Goal: Task Accomplishment & Management: Use online tool/utility

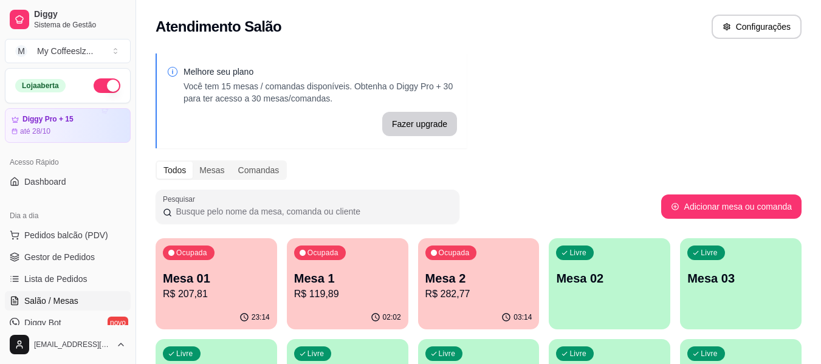
click at [610, 300] on div "Livre Mesa 02" at bounding box center [608, 276] width 121 height 77
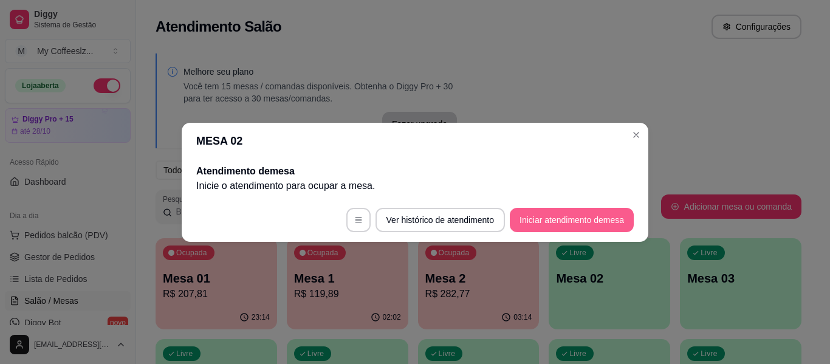
click at [581, 213] on button "Iniciar atendimento de mesa" at bounding box center [572, 220] width 124 height 24
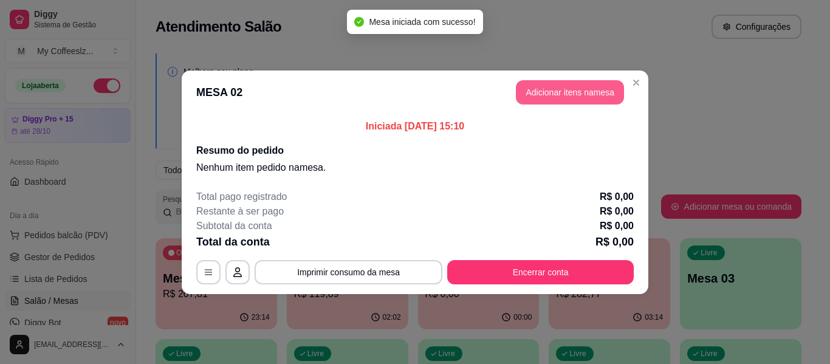
click at [562, 87] on button "Adicionar itens na mesa" at bounding box center [570, 92] width 108 height 24
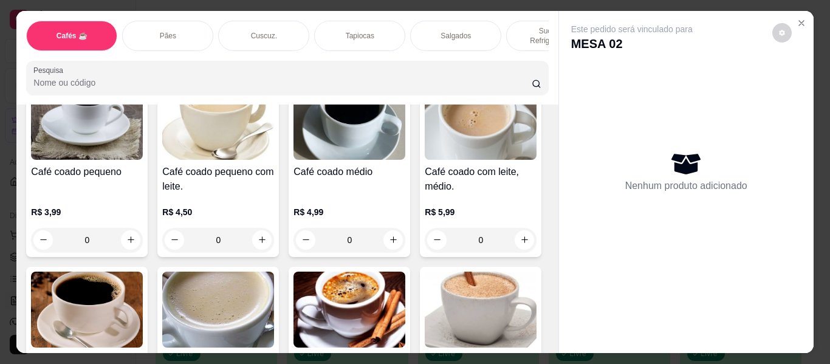
scroll to position [121, 0]
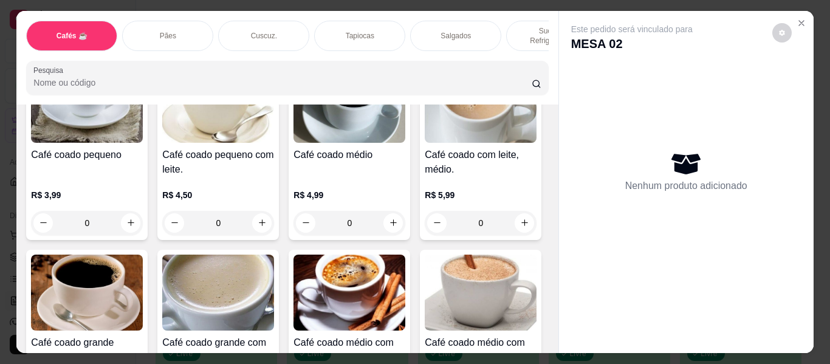
click at [456, 31] on p "Salgados" at bounding box center [455, 36] width 30 height 10
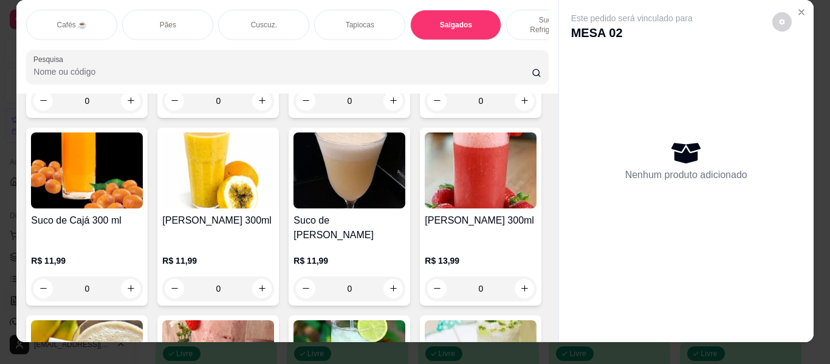
scroll to position [0, 0]
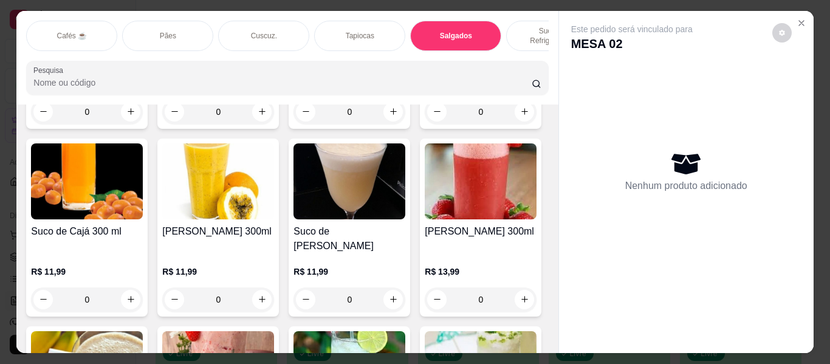
click at [525, 21] on div "Sucos e Refrigerantes" at bounding box center [551, 36] width 91 height 30
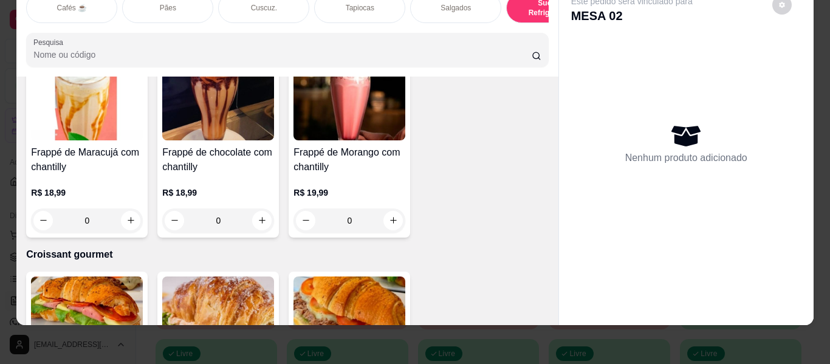
scroll to position [6388, 0]
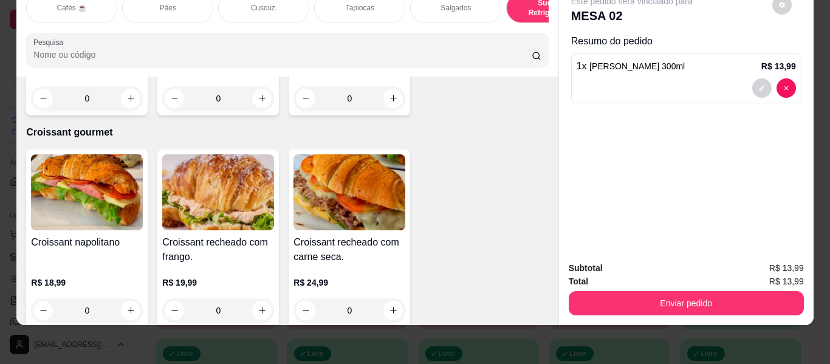
type input "2"
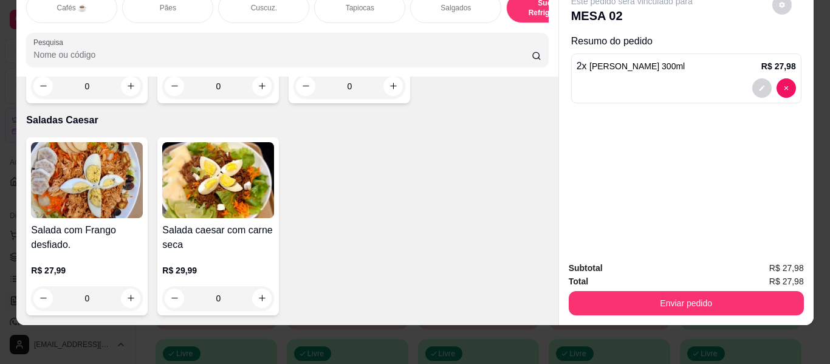
scroll to position [7239, 0]
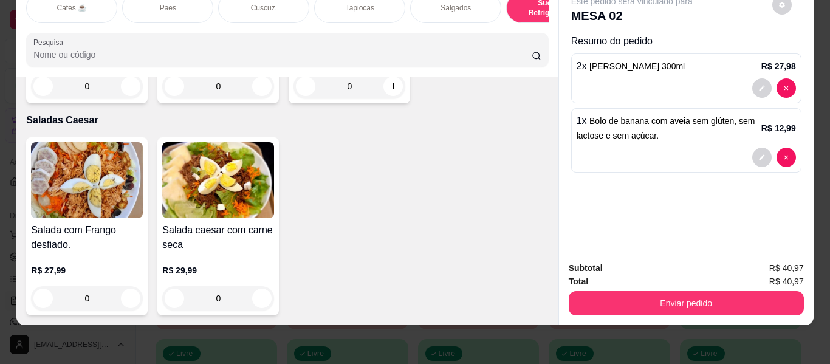
type input "3"
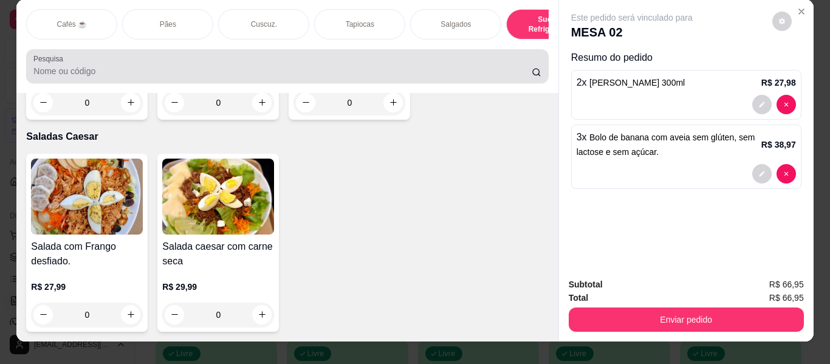
scroll to position [0, 0]
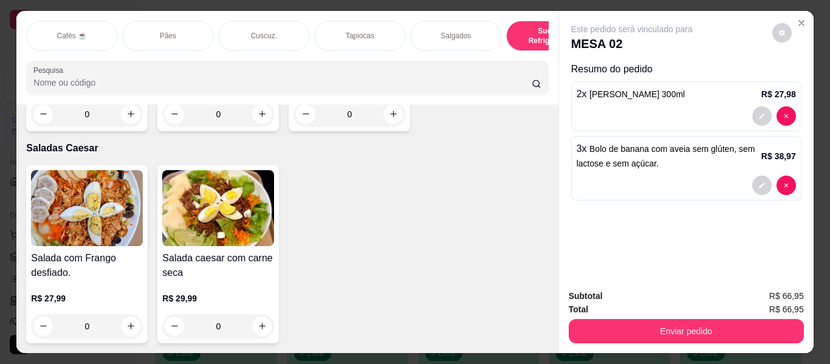
click at [160, 31] on p "Pães" at bounding box center [168, 36] width 16 height 10
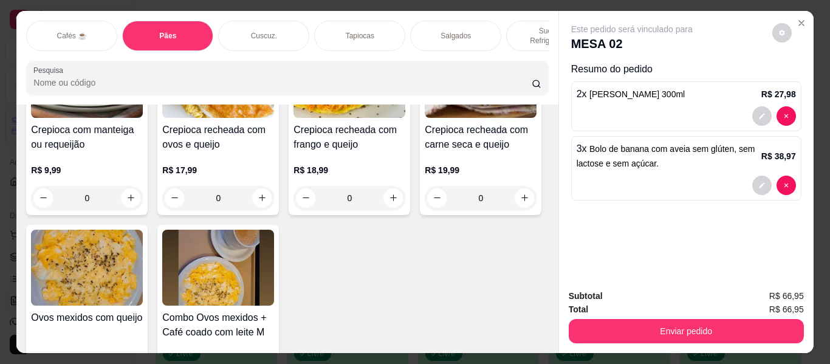
click at [91, 24] on div "Cafés ☕" at bounding box center [71, 36] width 91 height 30
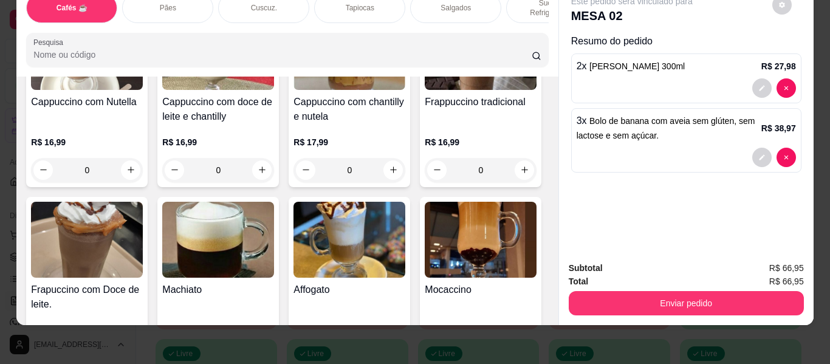
scroll to position [1391, 0]
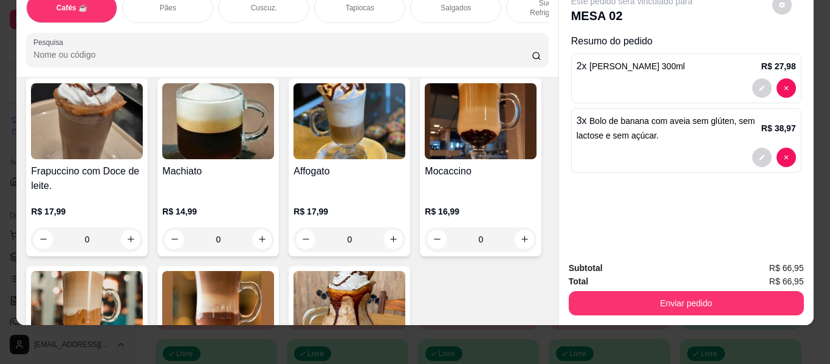
type input "1"
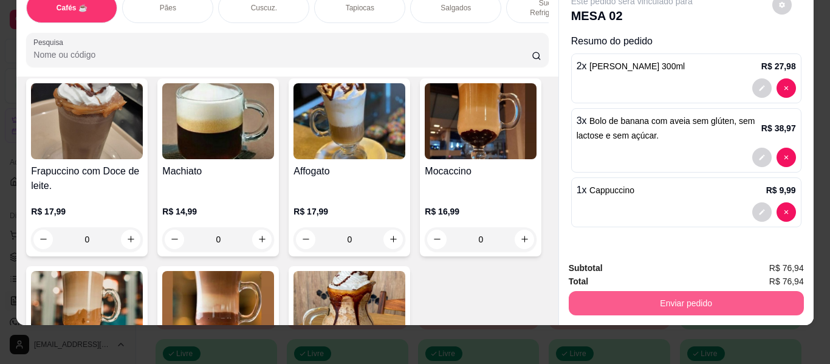
click at [664, 296] on button "Enviar pedido" at bounding box center [686, 303] width 235 height 24
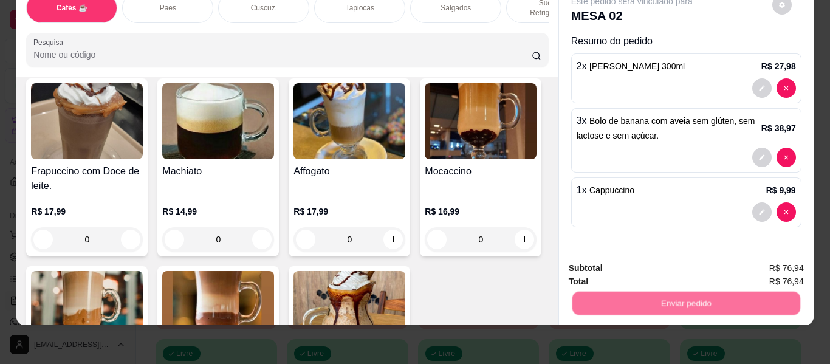
click at [770, 264] on button "Enviar pedido" at bounding box center [771, 264] width 69 height 23
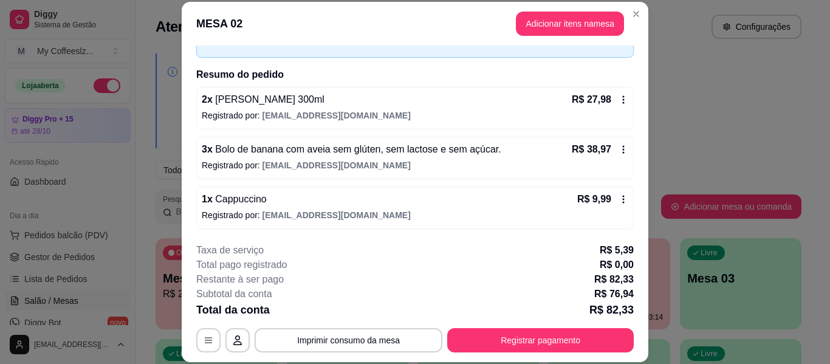
scroll to position [74, 0]
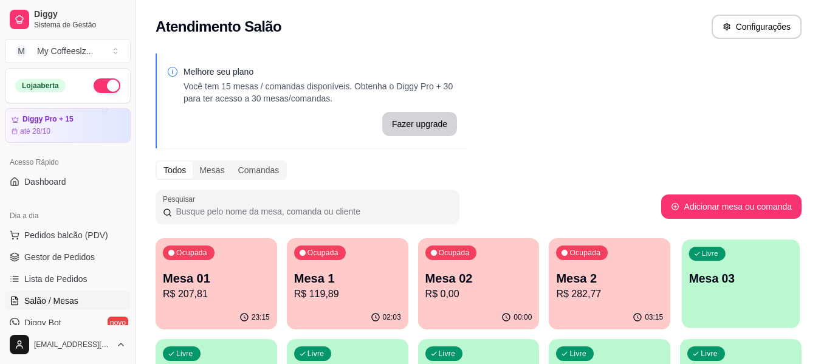
click at [726, 290] on div "Livre Mesa 03" at bounding box center [740, 276] width 118 height 74
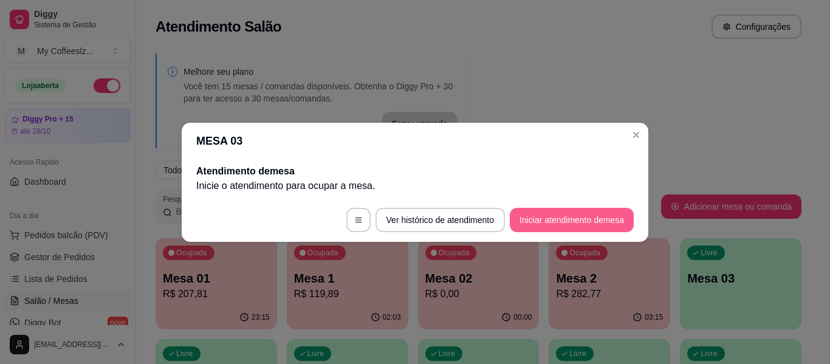
click at [561, 210] on button "Iniciar atendimento de mesa" at bounding box center [572, 220] width 124 height 24
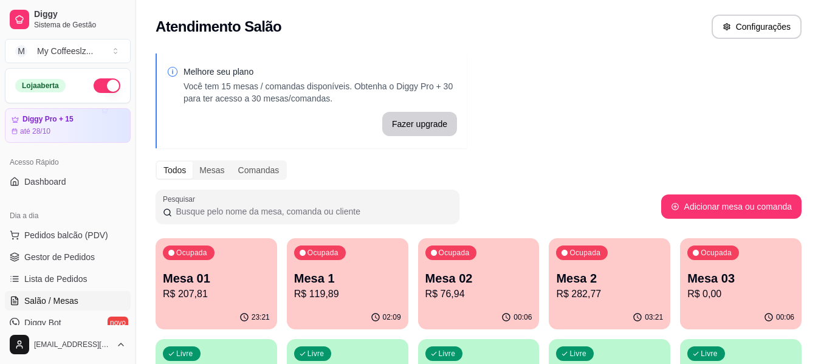
click at [750, 302] on div "Ocupada Mesa 03 R$ 0,00" at bounding box center [740, 271] width 121 height 67
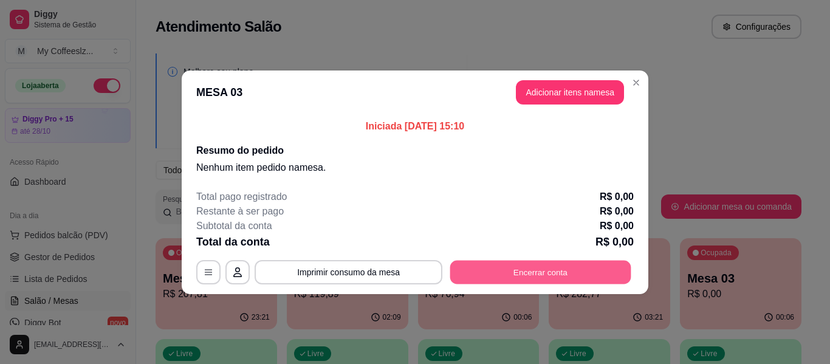
click at [579, 267] on button "Encerrar conta" at bounding box center [540, 272] width 181 height 24
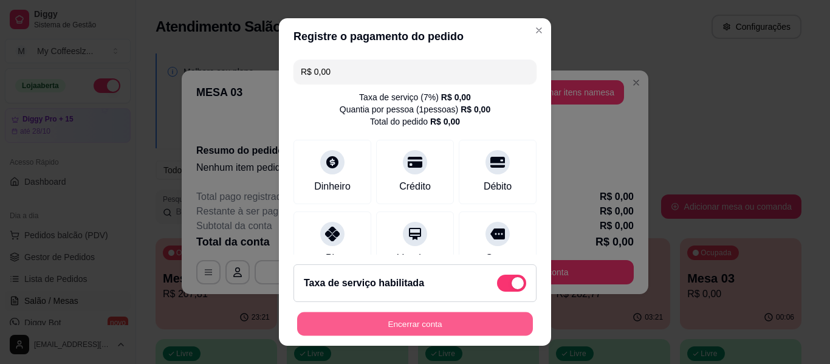
click at [380, 333] on button "Encerrar conta" at bounding box center [415, 324] width 236 height 24
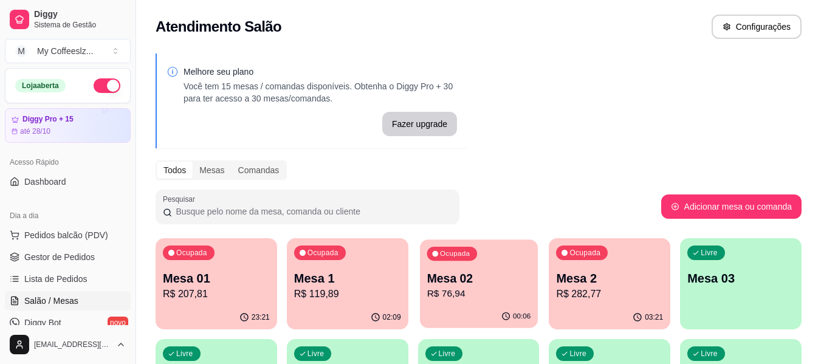
click at [490, 296] on p "R$ 76,94" at bounding box center [478, 294] width 104 height 14
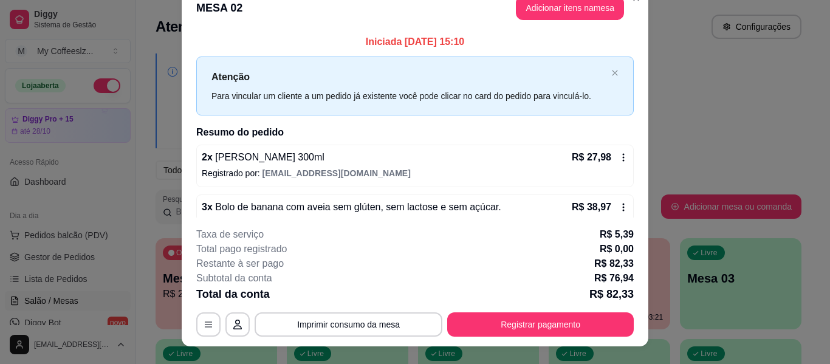
scroll to position [0, 0]
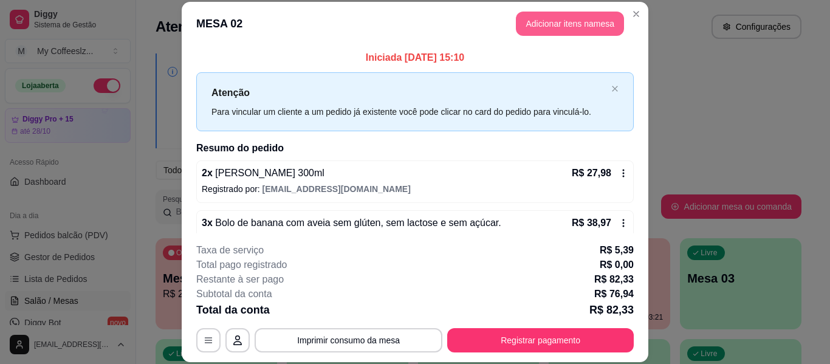
click at [543, 14] on button "Adicionar itens na mesa" at bounding box center [570, 24] width 108 height 24
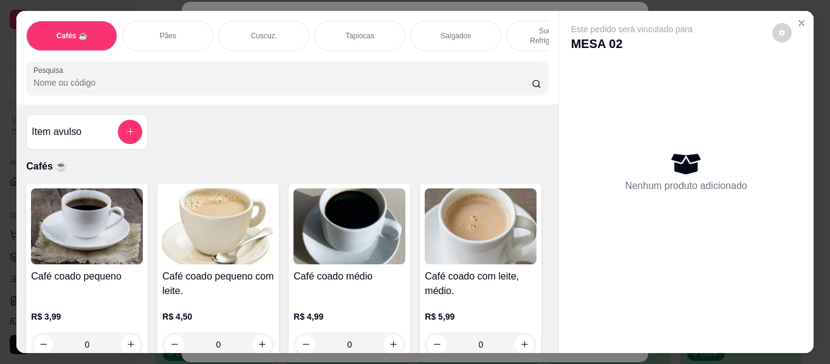
click at [535, 26] on p "Sucos e Refrigerantes" at bounding box center [551, 35] width 70 height 19
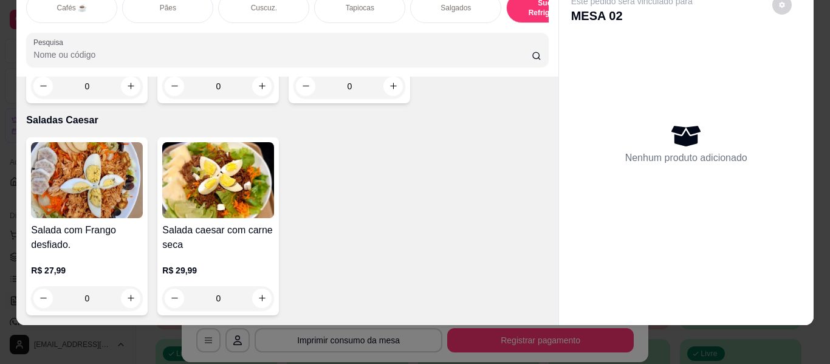
scroll to position [7299, 0]
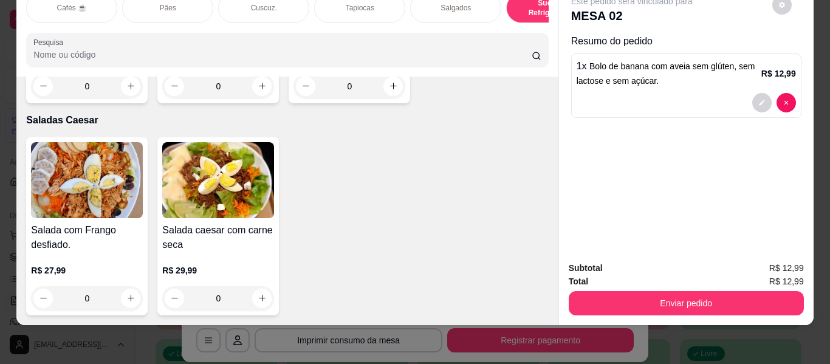
type input "2"
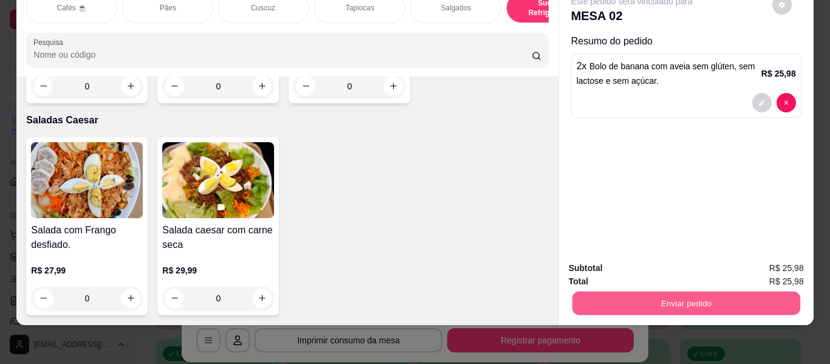
click at [607, 292] on button "Enviar pedido" at bounding box center [686, 304] width 228 height 24
click at [771, 268] on button "Enviar pedido" at bounding box center [771, 263] width 69 height 23
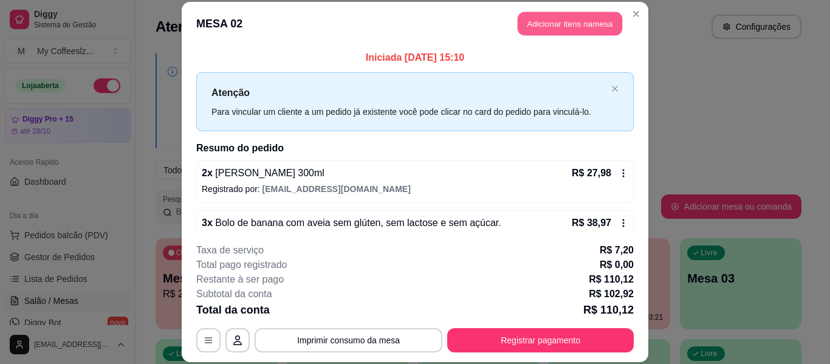
click at [543, 19] on button "Adicionar itens na mesa" at bounding box center [569, 24] width 104 height 24
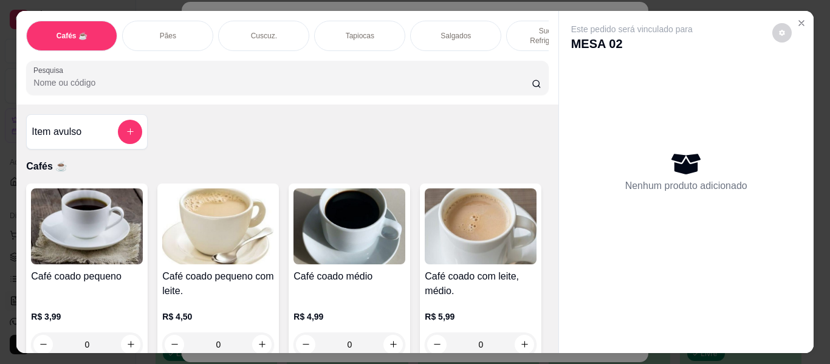
click at [456, 31] on p "Salgados" at bounding box center [455, 36] width 30 height 10
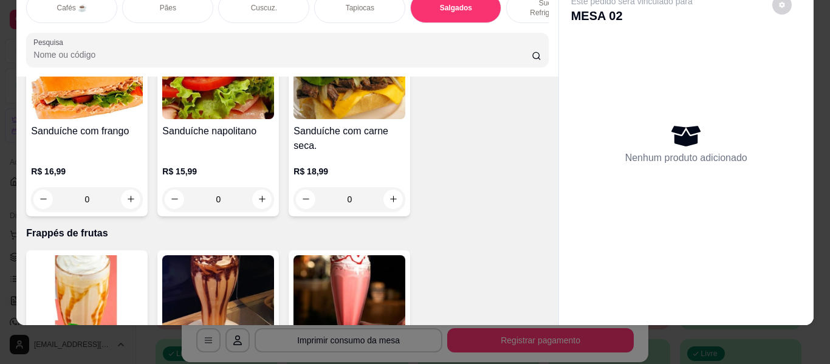
scroll to position [6105, 0]
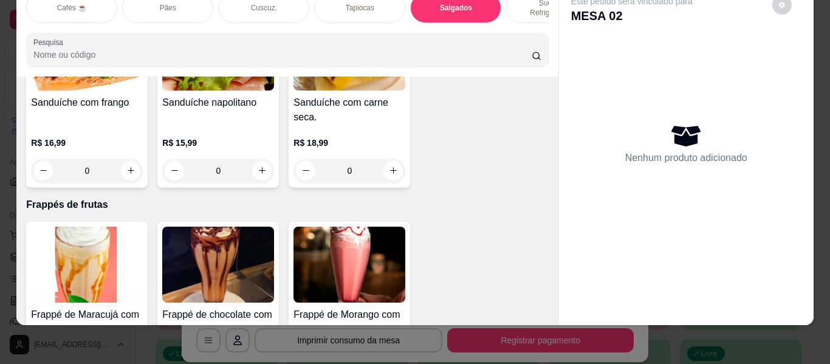
type input "1"
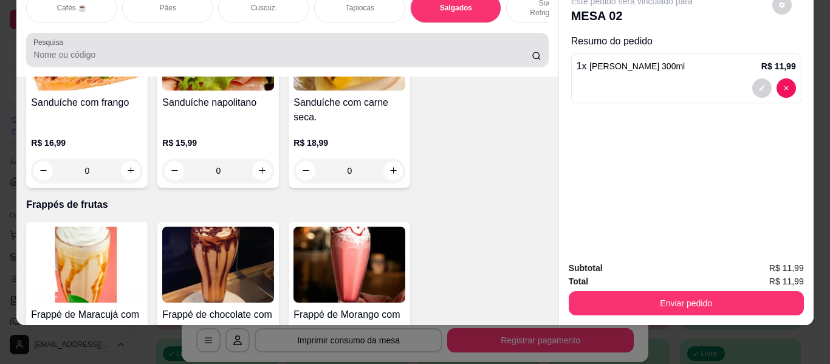
scroll to position [0, 0]
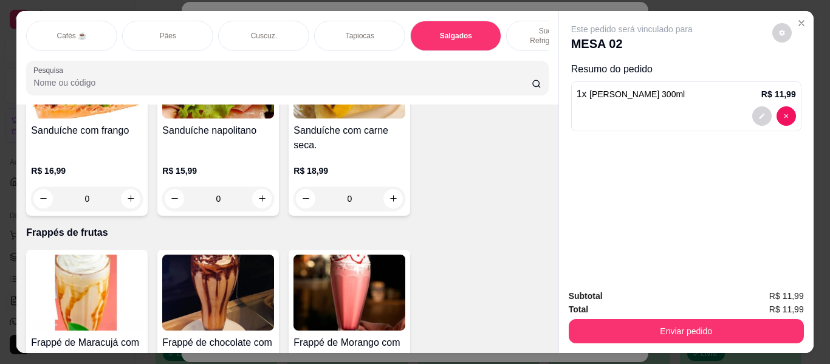
click at [484, 21] on div "Salgados" at bounding box center [455, 36] width 91 height 30
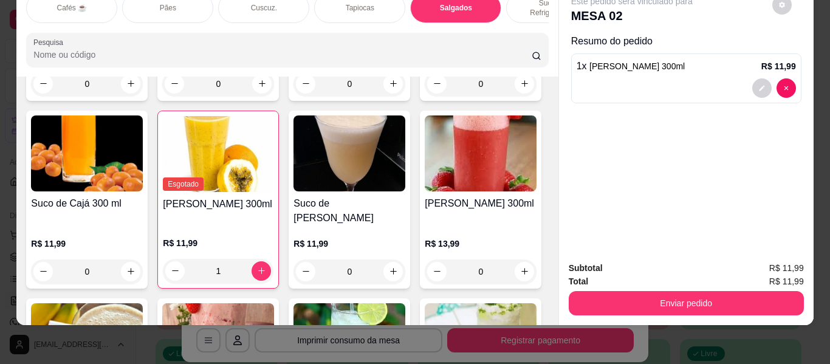
type input "1"
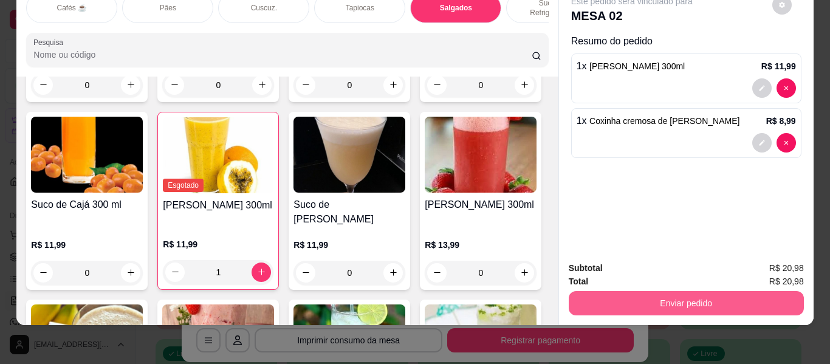
click at [609, 293] on button "Enviar pedido" at bounding box center [686, 303] width 235 height 24
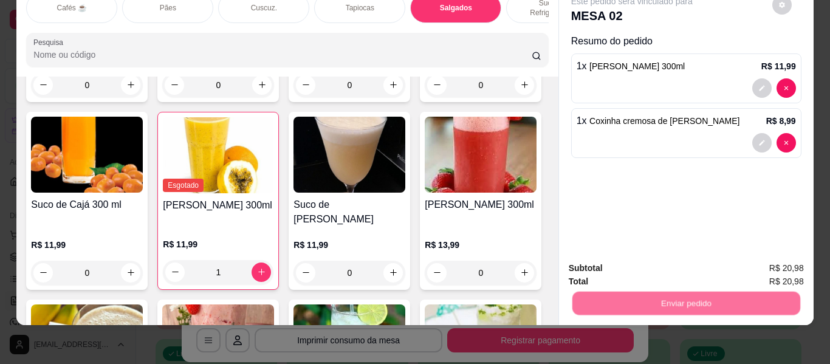
click at [778, 258] on button "Enviar pedido" at bounding box center [771, 263] width 69 height 23
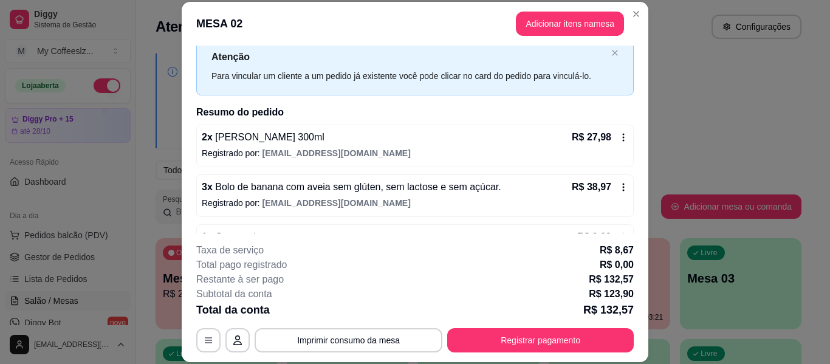
scroll to position [0, 0]
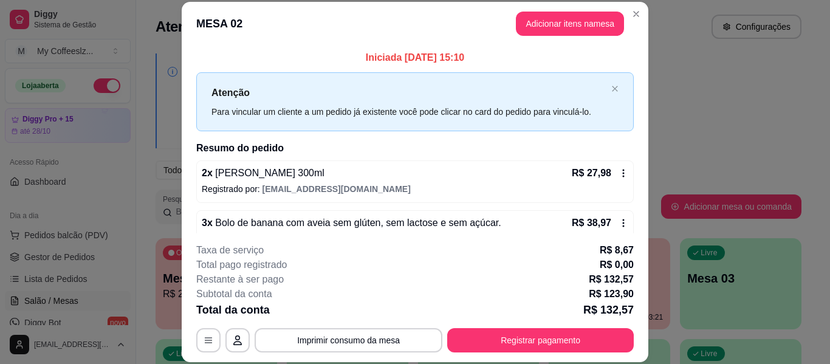
click at [330, 30] on header "MESA 02 Adicionar itens na mesa" at bounding box center [415, 24] width 466 height 44
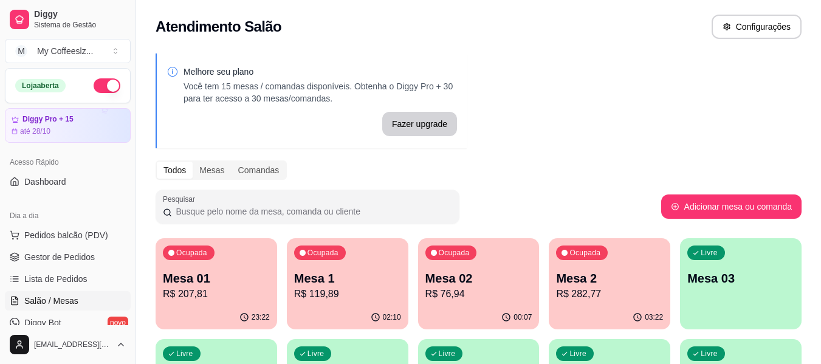
click at [734, 286] on p "Mesa 03" at bounding box center [740, 278] width 107 height 17
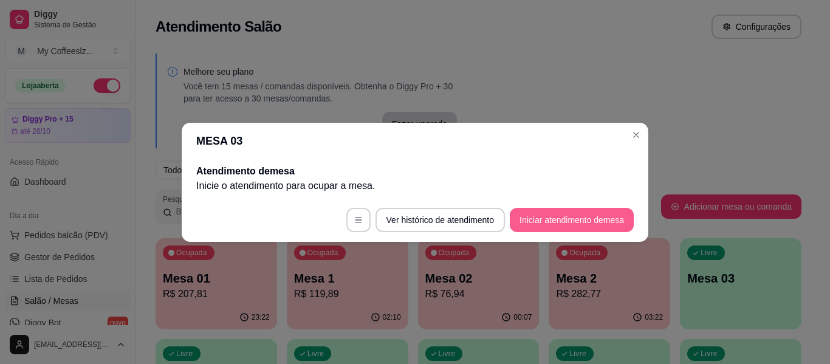
click at [555, 214] on button "Iniciar atendimento de mesa" at bounding box center [572, 220] width 124 height 24
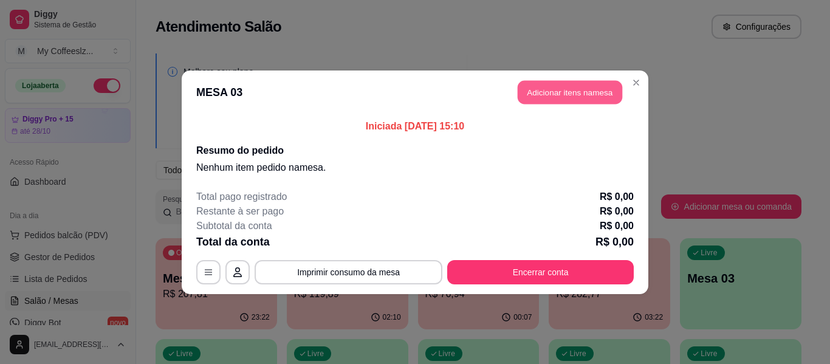
click at [583, 98] on button "Adicionar itens na mesa" at bounding box center [569, 92] width 104 height 24
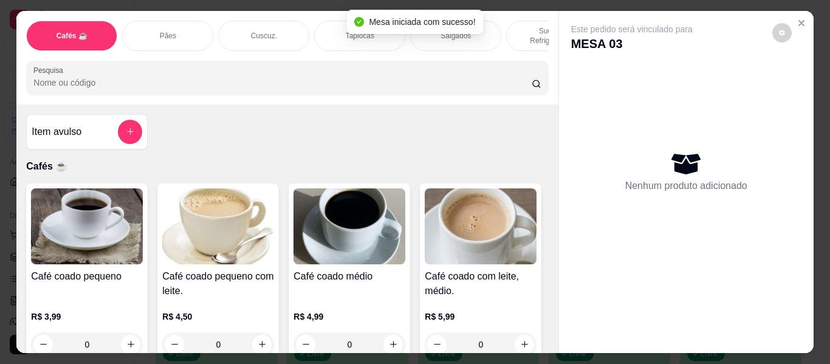
click at [490, 29] on div "Salgados" at bounding box center [455, 36] width 91 height 30
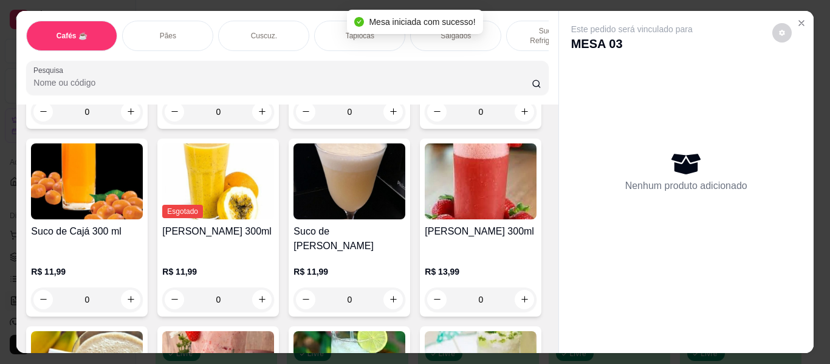
scroll to position [33, 0]
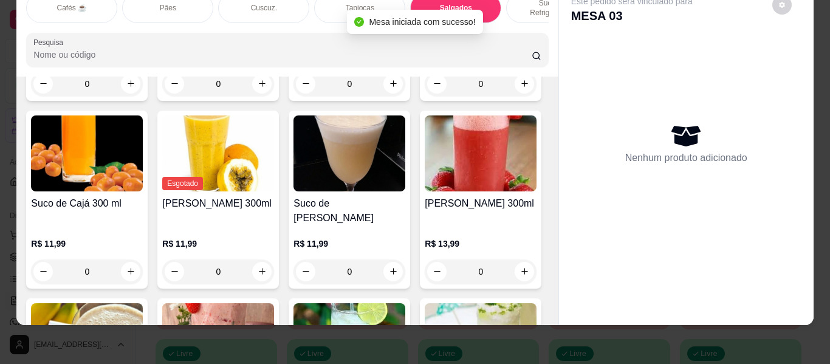
type input "1"
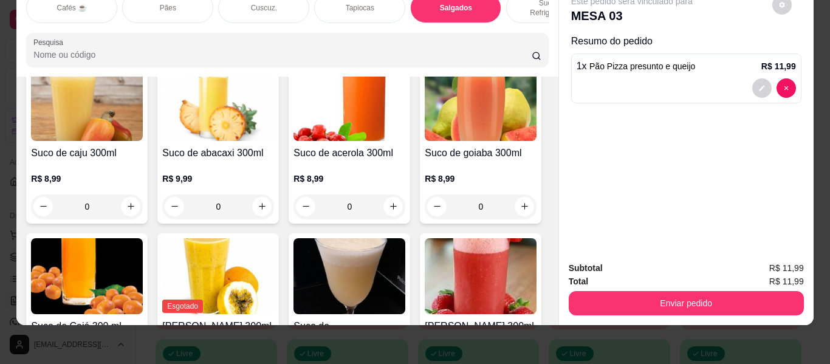
scroll to position [0, 0]
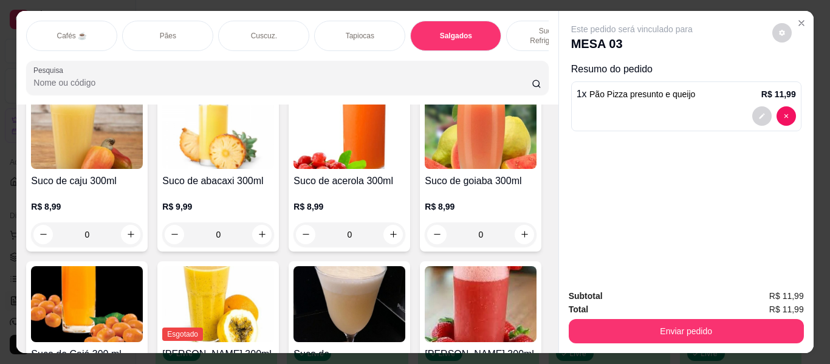
click at [512, 27] on div "Sucos e Refrigerantes" at bounding box center [551, 36] width 91 height 30
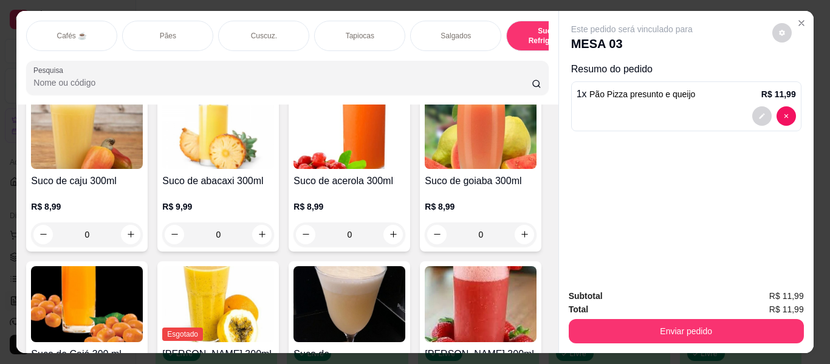
scroll to position [33, 0]
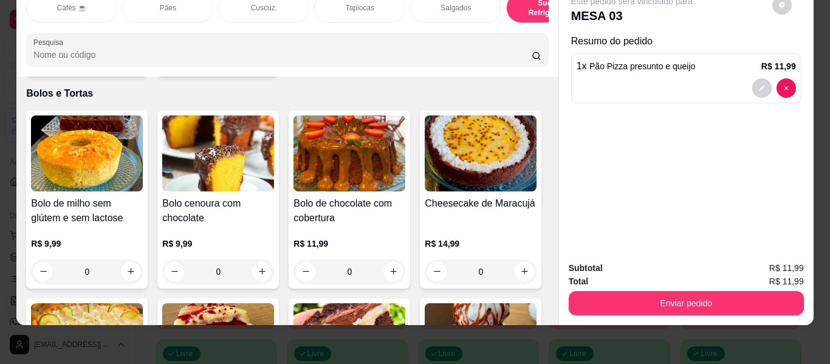
type input "1"
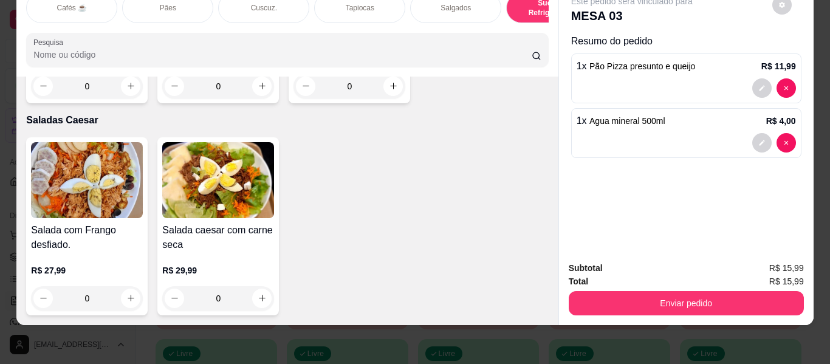
scroll to position [7544, 0]
type input "1"
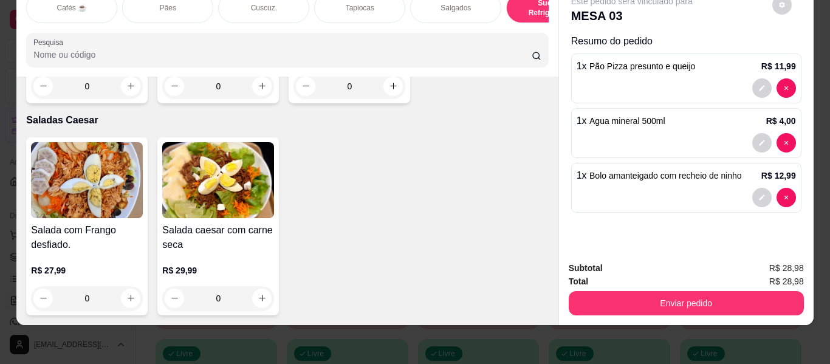
scroll to position [7544, 0]
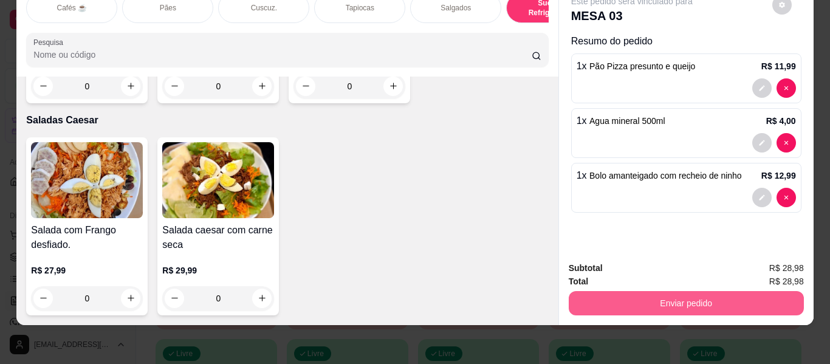
click at [725, 292] on button "Enviar pedido" at bounding box center [686, 303] width 235 height 24
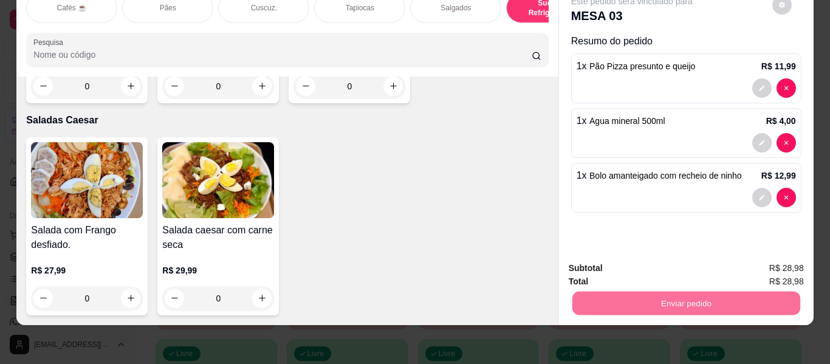
click at [757, 259] on button "Enviar pedido" at bounding box center [771, 263] width 69 height 23
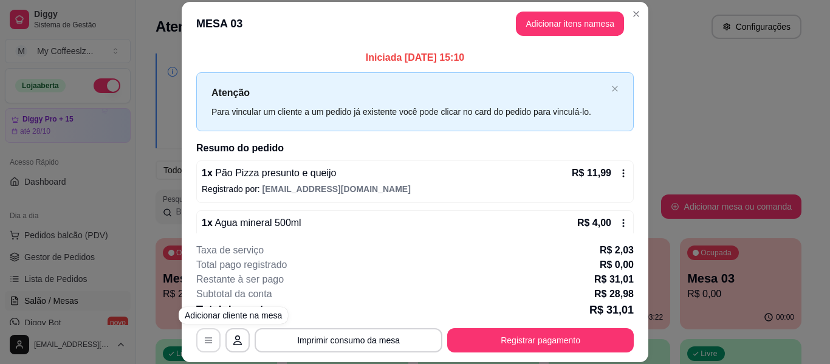
click at [208, 335] on icon "button" at bounding box center [208, 340] width 10 height 10
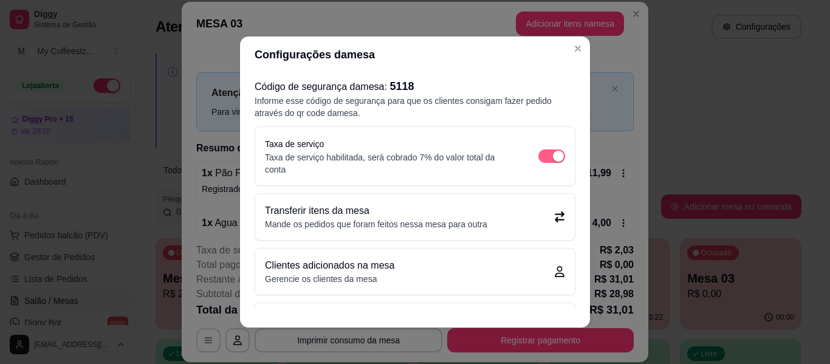
click at [538, 152] on span "button" at bounding box center [551, 155] width 27 height 13
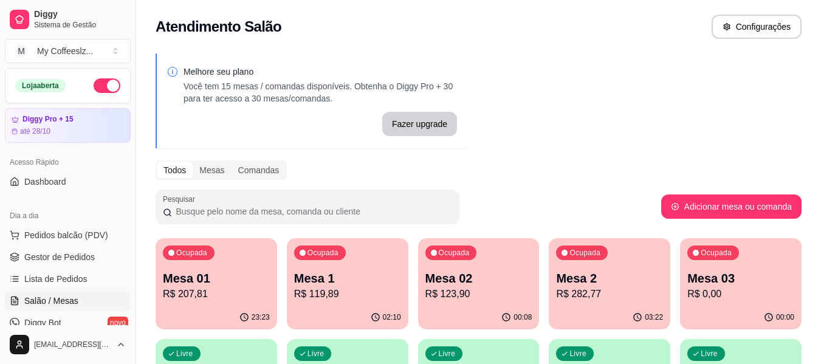
click at [477, 301] on div "Ocupada Mesa 02 R$ 123,90" at bounding box center [478, 271] width 121 height 67
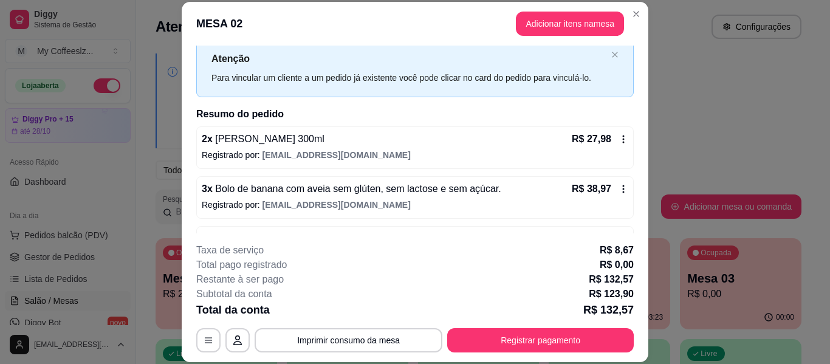
scroll to position [61, 0]
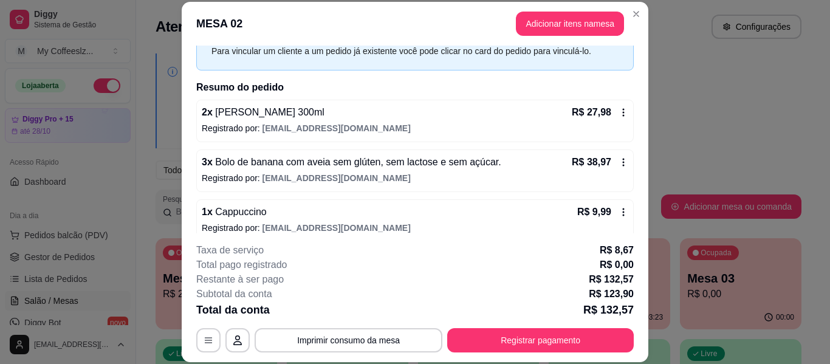
click at [513, 105] on div "2 x Suco morango 300ml R$ 27,98" at bounding box center [415, 112] width 426 height 15
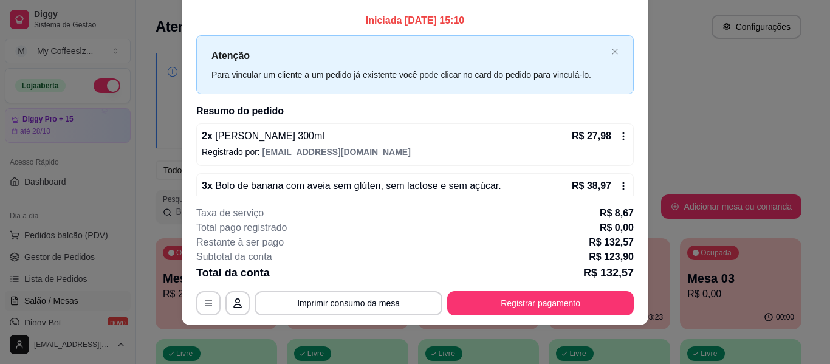
scroll to position [0, 0]
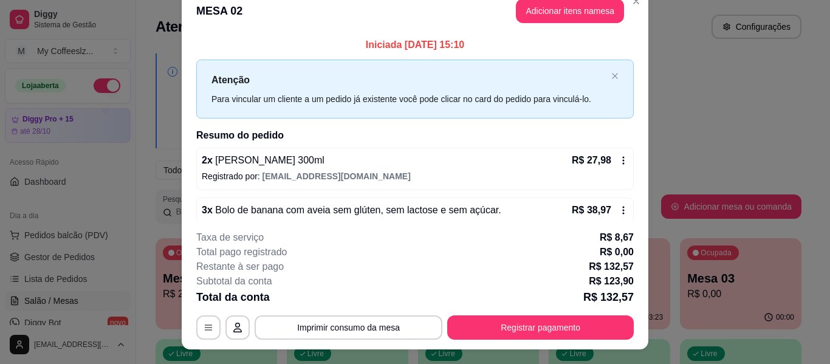
click at [315, 142] on div "Iniciada [DATE] 15:10 Atenção Para vincular um cliente a um pedido já existente…" at bounding box center [414, 238] width 437 height 401
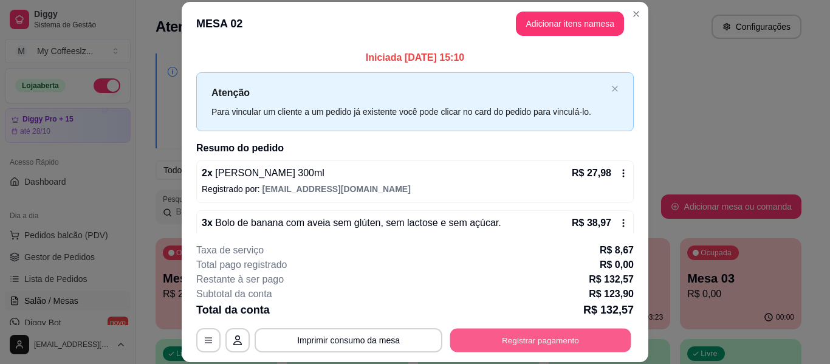
click at [481, 344] on button "Registrar pagamento" at bounding box center [540, 341] width 181 height 24
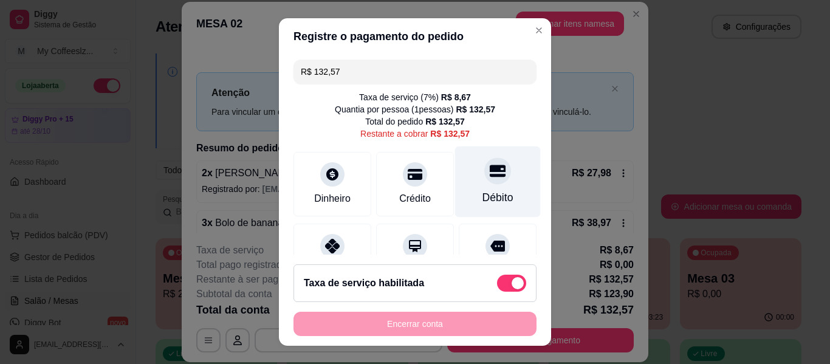
click at [482, 191] on div "Débito" at bounding box center [497, 198] width 31 height 16
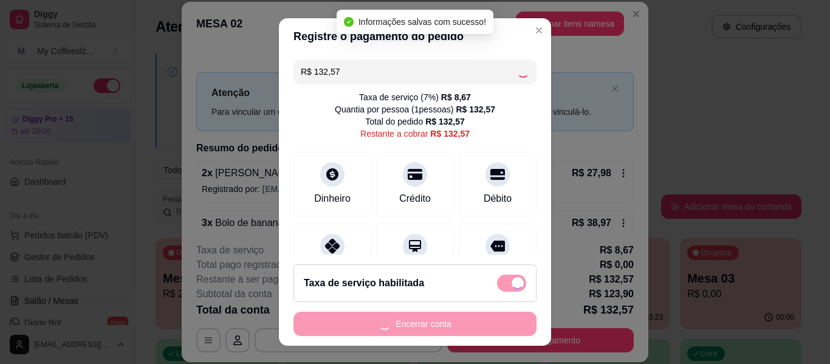
type input "R$ 0,00"
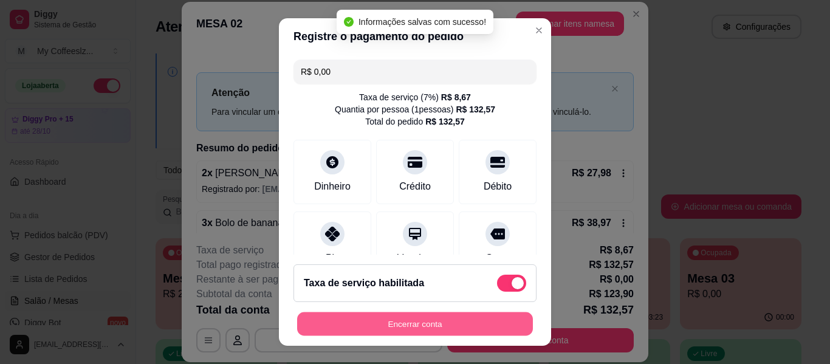
click at [380, 321] on button "Encerrar conta" at bounding box center [415, 324] width 236 height 24
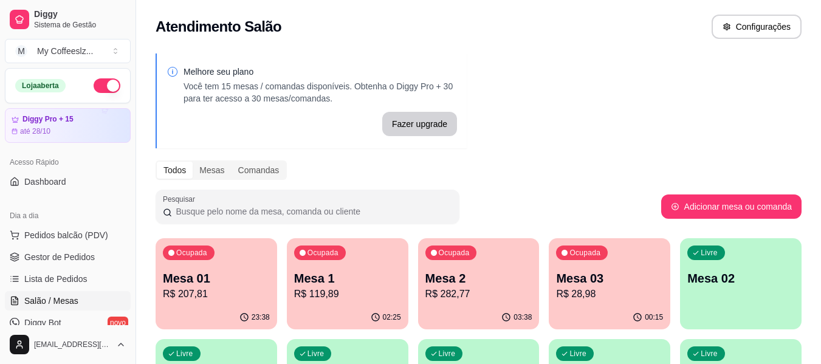
click at [703, 306] on div "Livre Mesa 02" at bounding box center [740, 276] width 121 height 77
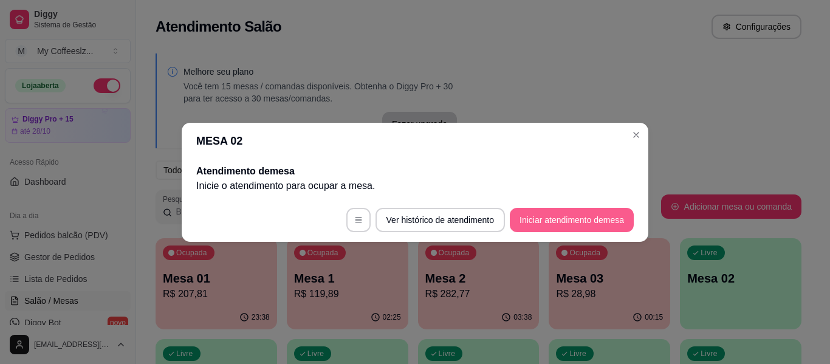
click at [584, 216] on button "Iniciar atendimento de mesa" at bounding box center [572, 220] width 124 height 24
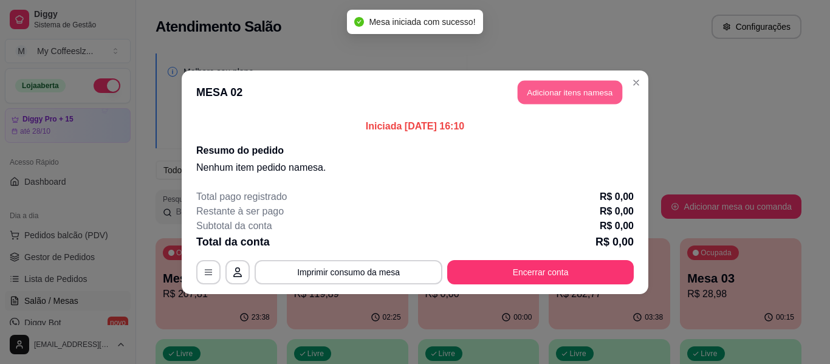
click at [536, 89] on button "Adicionar itens na mesa" at bounding box center [569, 92] width 104 height 24
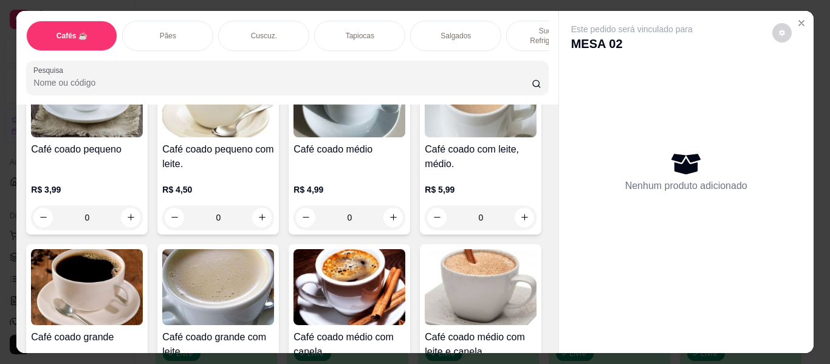
scroll to position [61, 0]
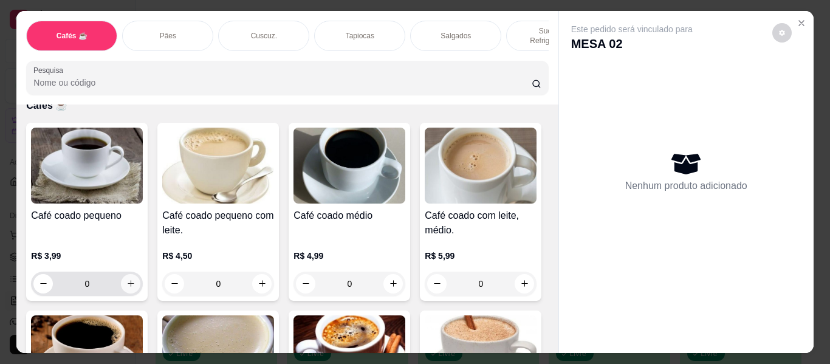
click at [126, 279] on icon "increase-product-quantity" at bounding box center [130, 283] width 9 height 9
type input "1"
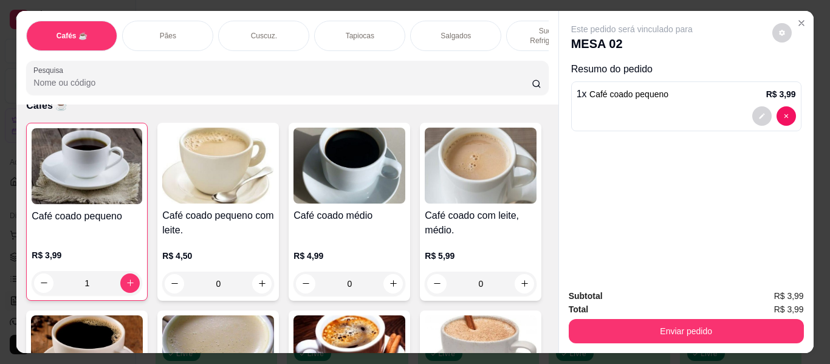
click at [364, 31] on p "Tapiocas" at bounding box center [360, 36] width 29 height 10
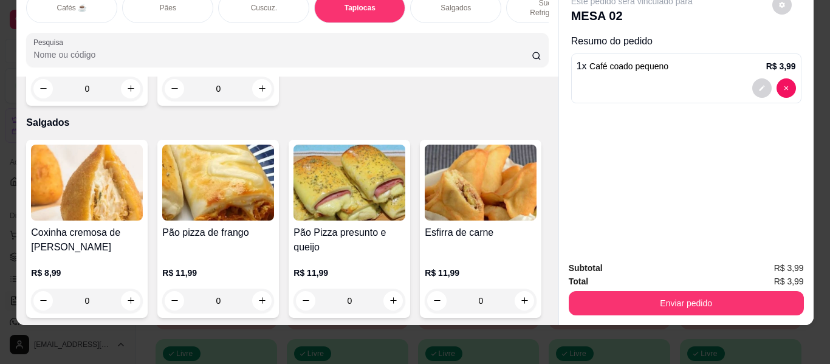
type input "1"
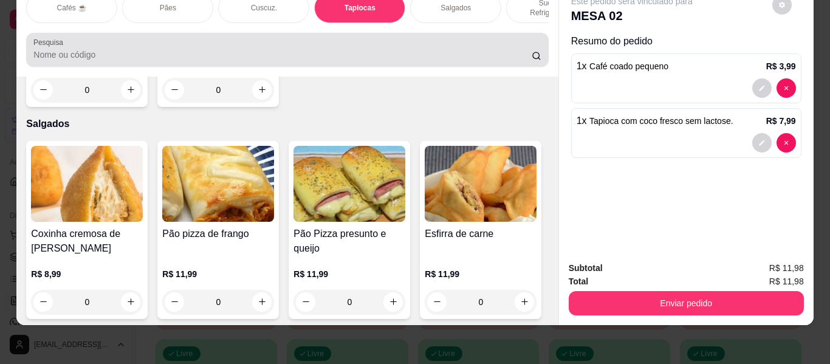
scroll to position [0, 0]
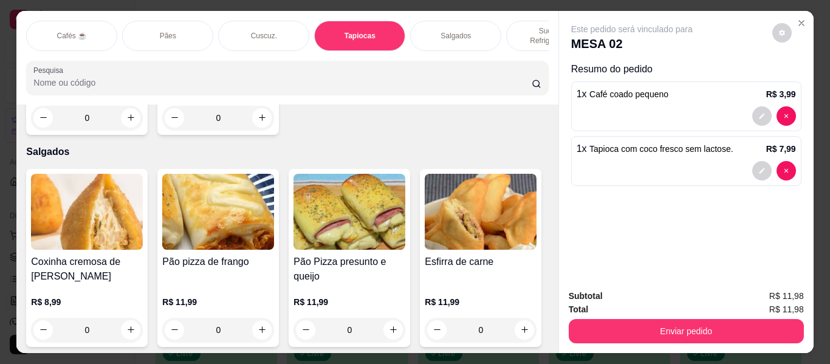
click at [479, 23] on div "Salgados" at bounding box center [455, 36] width 91 height 30
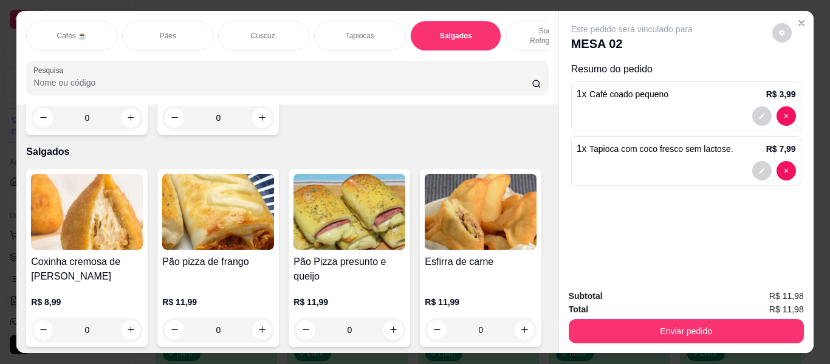
scroll to position [33, 0]
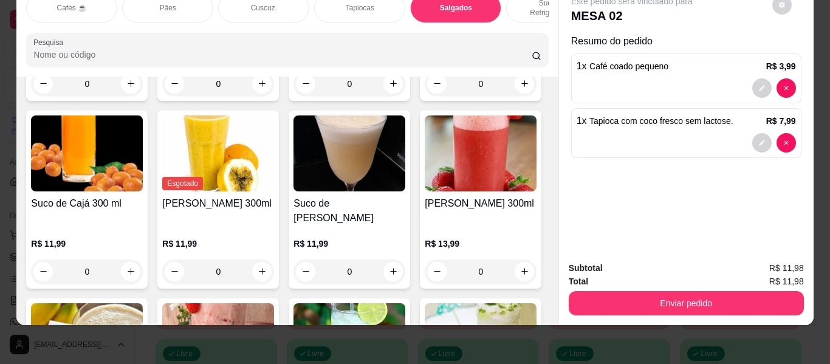
type input "1"
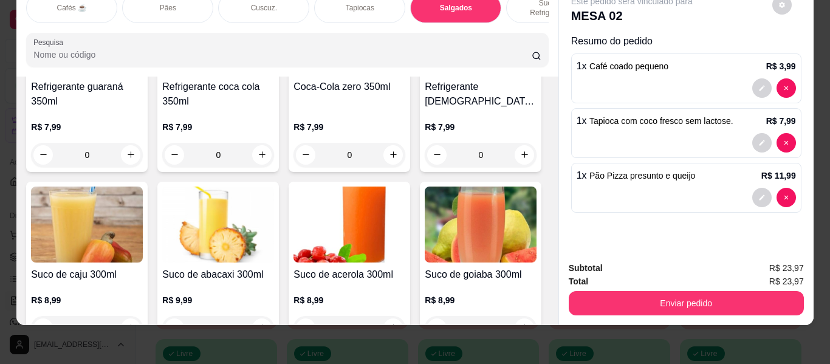
scroll to position [0, 0]
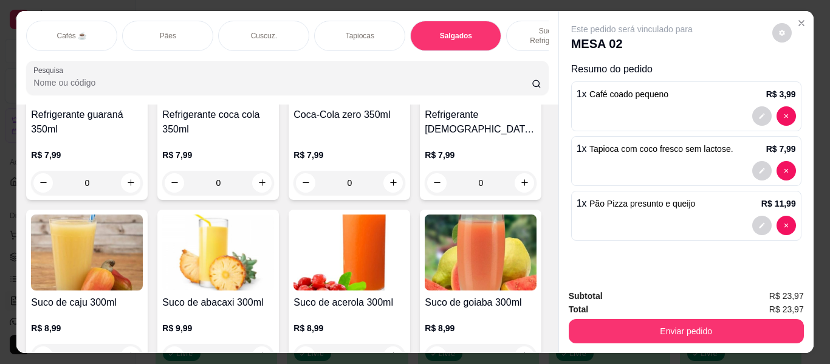
click at [525, 27] on p "Sucos e Refrigerantes" at bounding box center [551, 35] width 70 height 19
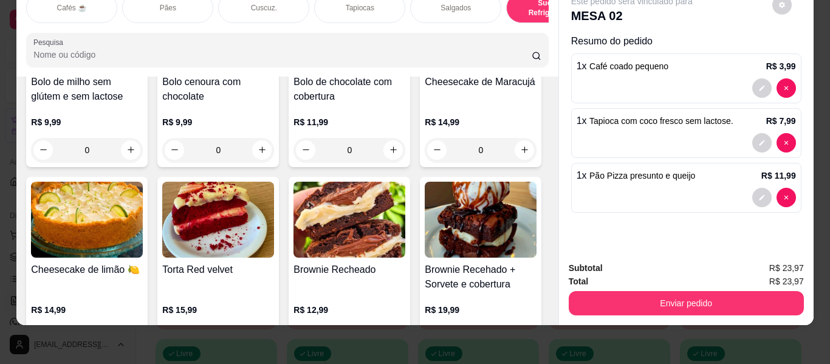
scroll to position [5601, 0]
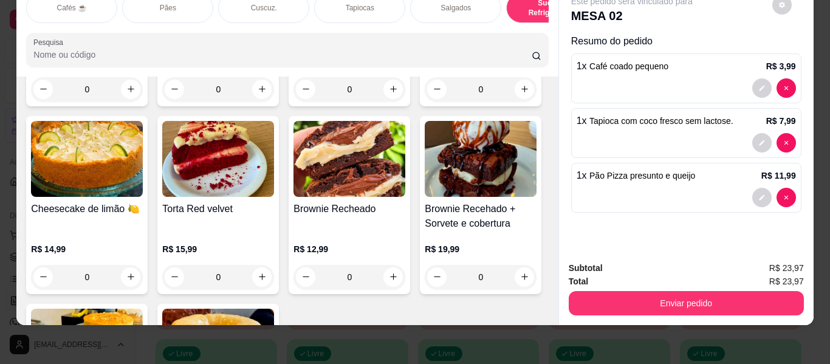
type input "1"
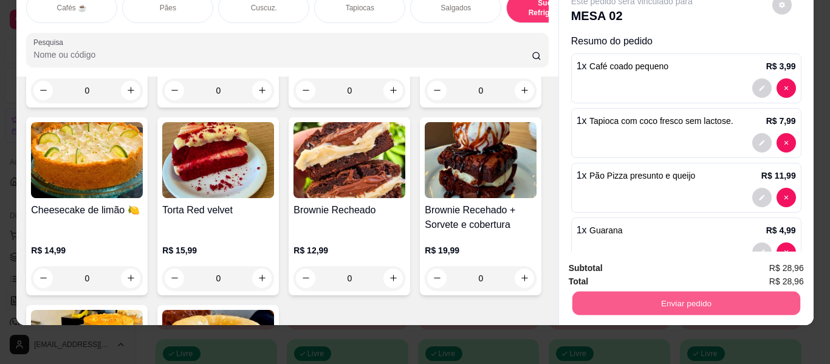
click at [626, 295] on button "Enviar pedido" at bounding box center [686, 304] width 228 height 24
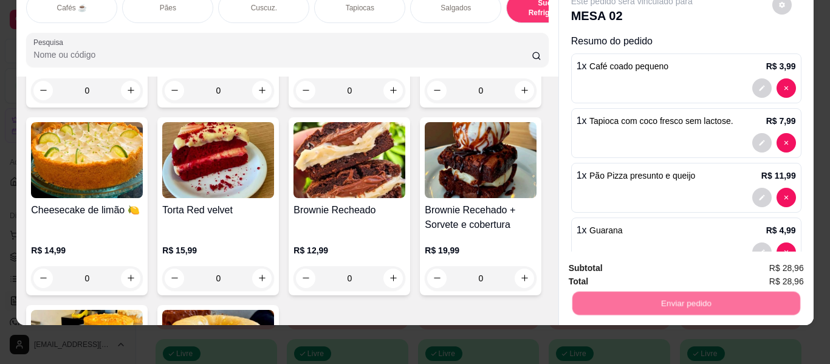
click at [768, 256] on button "Enviar pedido" at bounding box center [776, 263] width 72 height 24
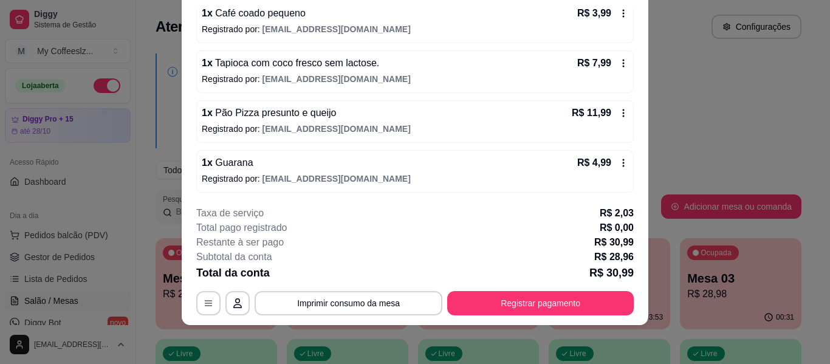
scroll to position [124, 0]
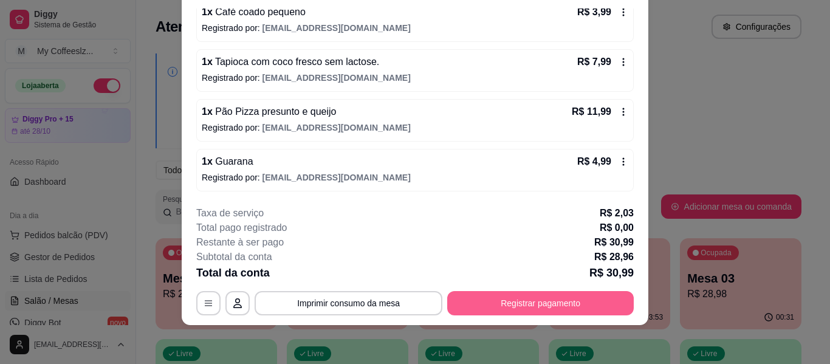
click at [485, 303] on button "Registrar pagamento" at bounding box center [540, 303] width 186 height 24
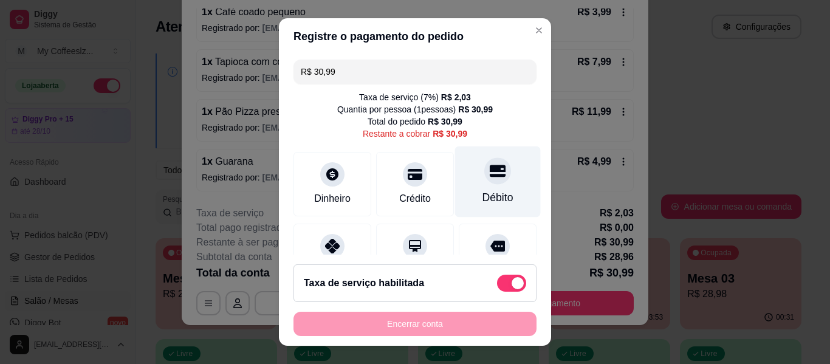
click at [501, 176] on div "Débito" at bounding box center [498, 181] width 86 height 71
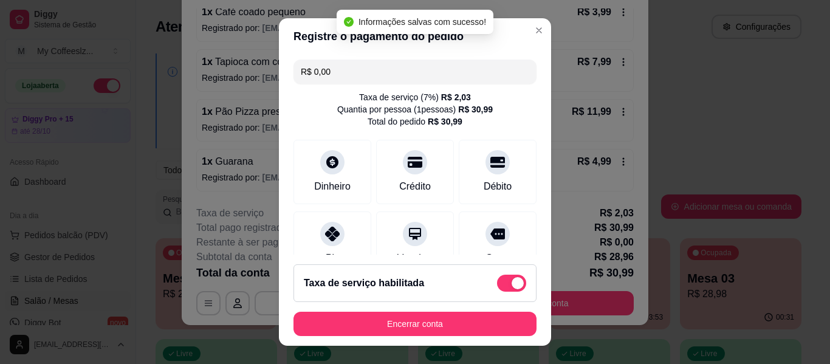
type input "R$ 0,00"
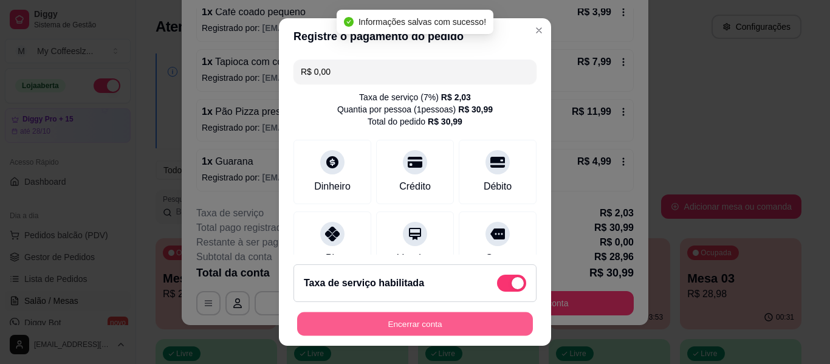
click at [457, 318] on button "Encerrar conta" at bounding box center [415, 324] width 236 height 24
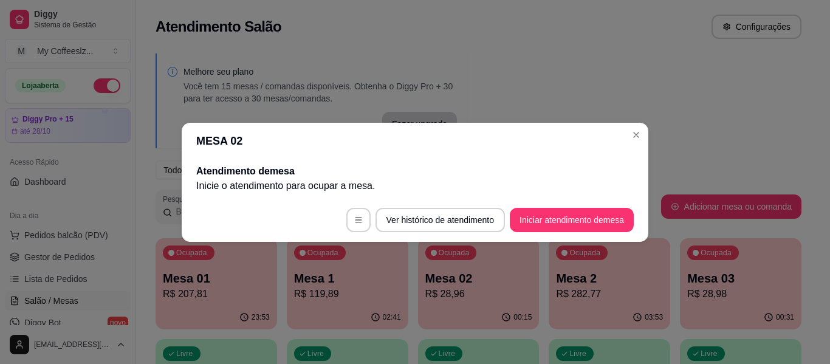
scroll to position [0, 0]
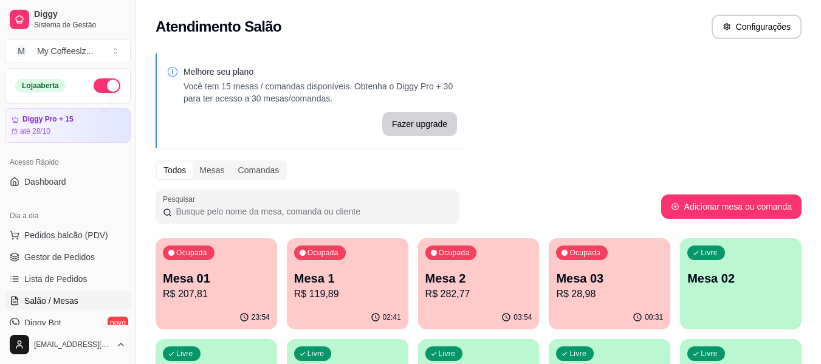
click at [578, 307] on div "00:31" at bounding box center [608, 318] width 121 height 24
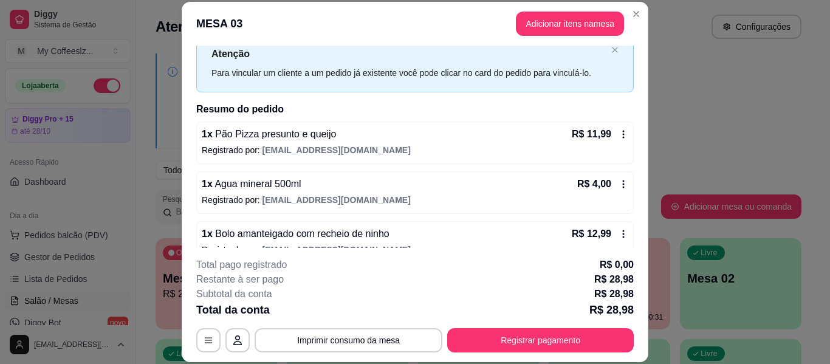
scroll to position [60, 0]
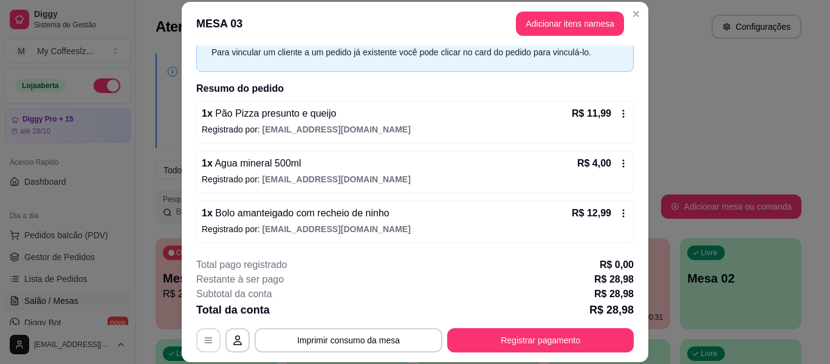
click at [203, 342] on icon "button" at bounding box center [208, 340] width 10 height 10
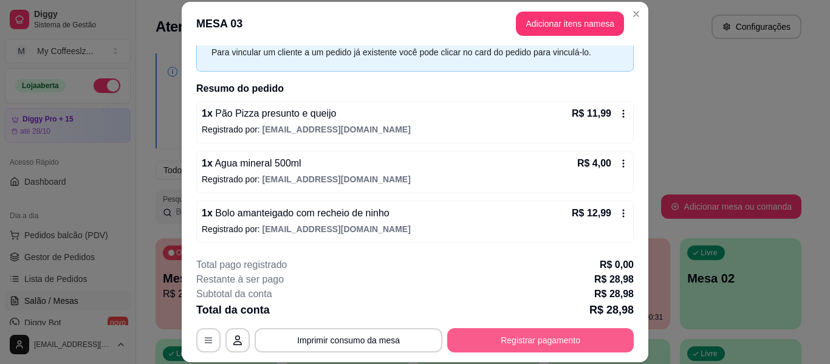
click at [502, 343] on button "Registrar pagamento" at bounding box center [540, 340] width 186 height 24
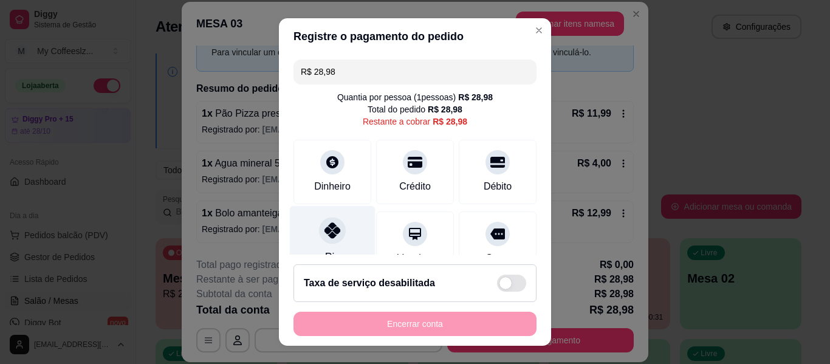
scroll to position [112, 0]
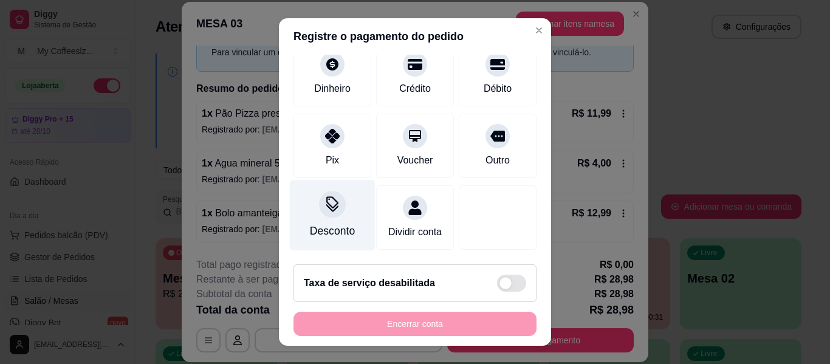
click at [327, 223] on div "Desconto" at bounding box center [332, 231] width 45 height 16
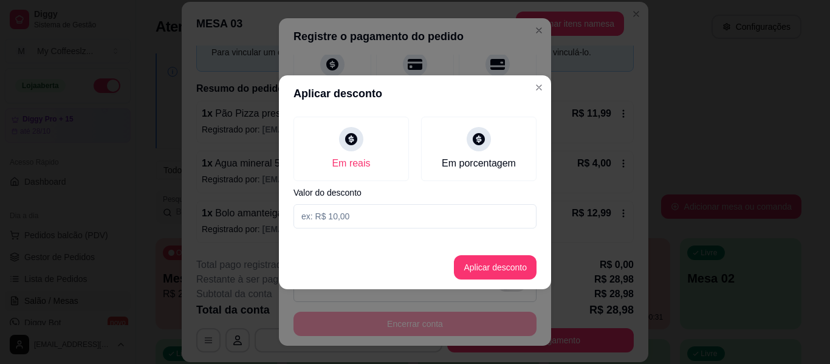
click at [435, 213] on input at bounding box center [414, 216] width 243 height 24
type input "5,00"
click at [467, 267] on button "Aplicar desconto" at bounding box center [495, 267] width 83 height 24
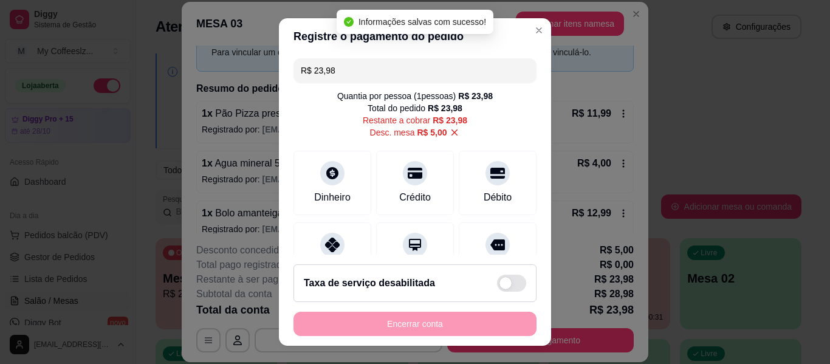
scroll to position [0, 0]
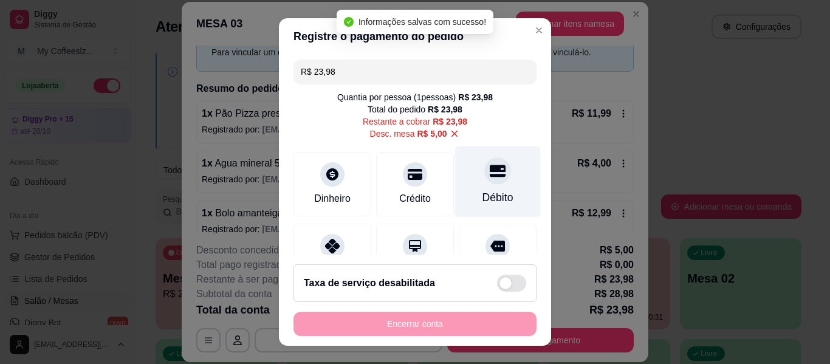
click at [490, 167] on icon at bounding box center [498, 171] width 16 height 12
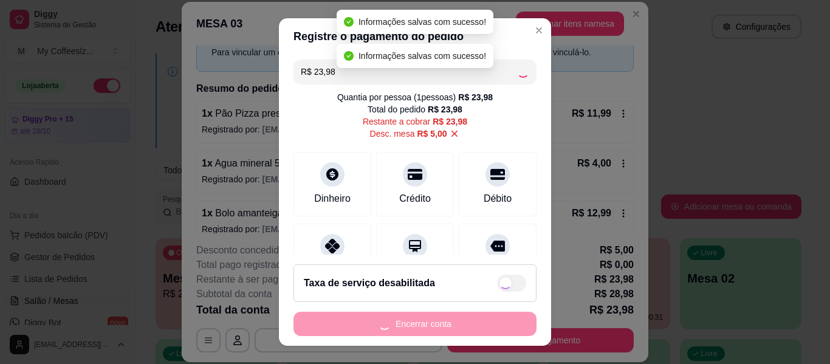
type input "R$ 0,00"
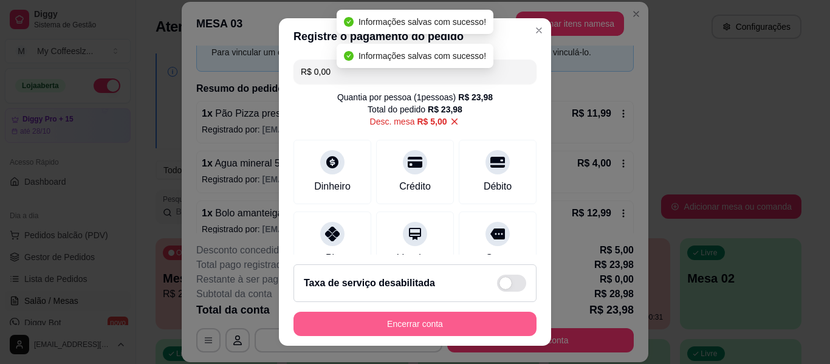
click at [417, 330] on button "Encerrar conta" at bounding box center [414, 324] width 243 height 24
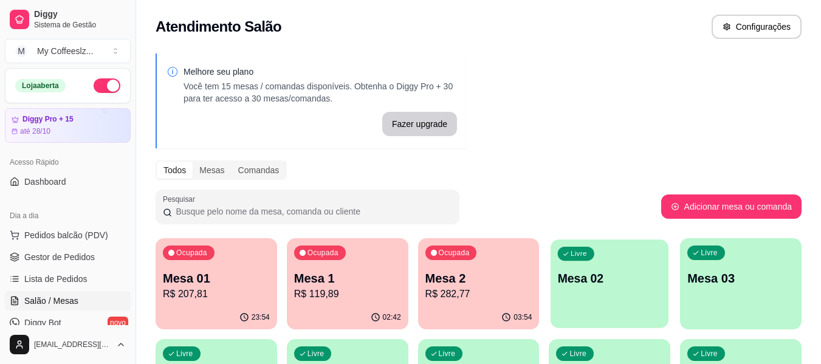
click at [606, 309] on div "Livre Mesa 02" at bounding box center [609, 276] width 118 height 74
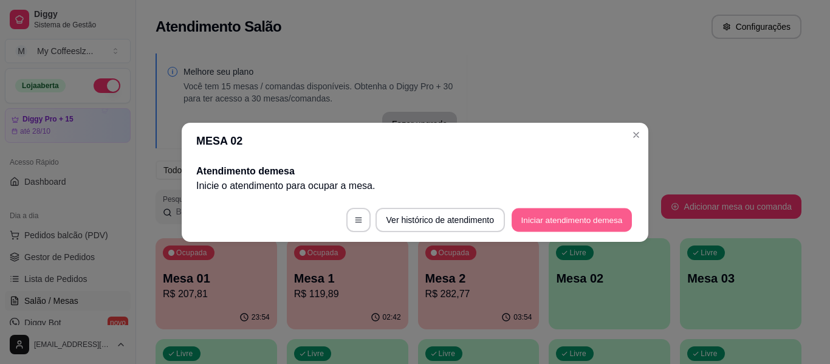
click at [590, 219] on button "Iniciar atendimento de mesa" at bounding box center [571, 220] width 120 height 24
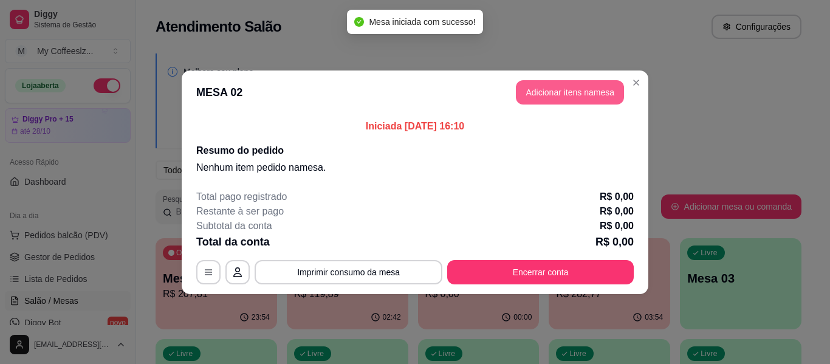
click at [541, 99] on button "Adicionar itens na mesa" at bounding box center [570, 92] width 108 height 24
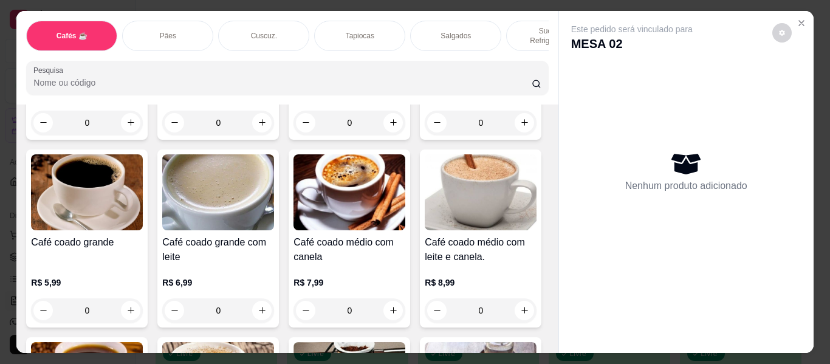
scroll to position [243, 0]
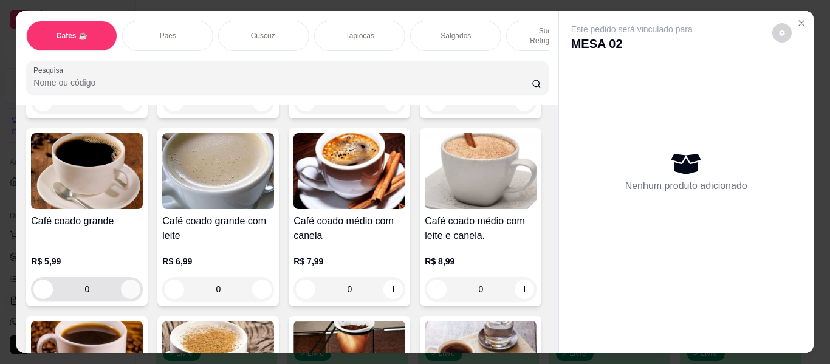
click at [135, 284] on icon "increase-product-quantity" at bounding box center [130, 288] width 9 height 9
type input "1"
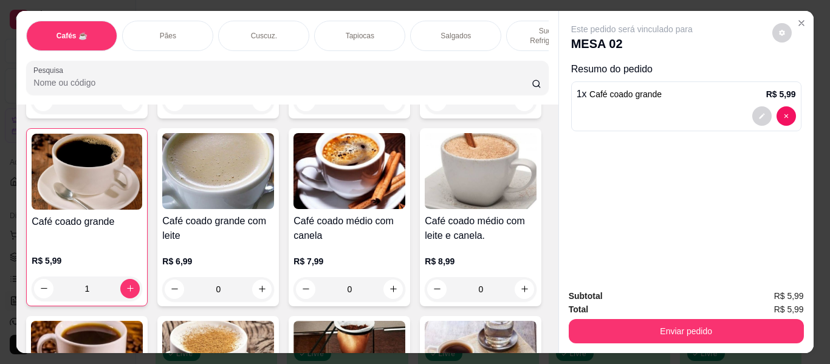
click at [550, 18] on div "Cafés ☕ Pães Cuscuz. Tapiocas Salgados Sucos e Refrigerantes Bolos e Tortas San…" at bounding box center [286, 58] width 541 height 94
click at [521, 26] on p "Sucos e Refrigerantes" at bounding box center [551, 35] width 70 height 19
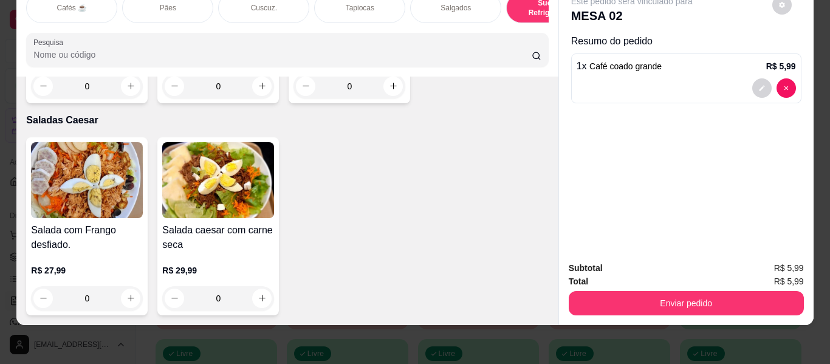
scroll to position [7421, 0]
type input "1"
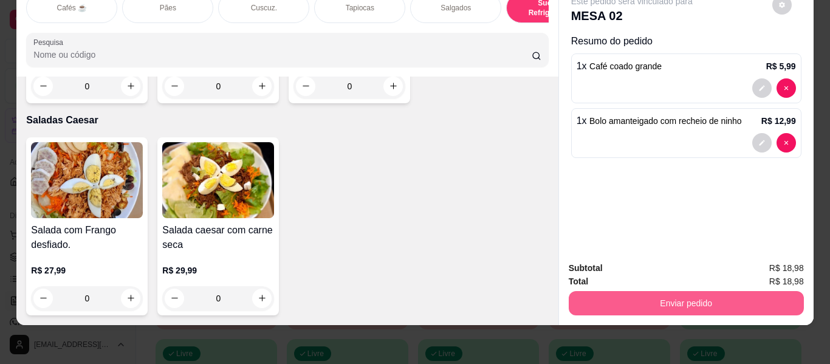
click at [663, 298] on button "Enviar pedido" at bounding box center [686, 303] width 235 height 24
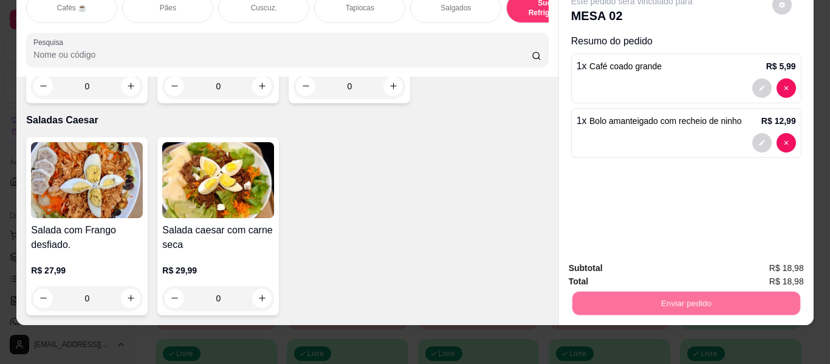
click at [767, 257] on button "Enviar pedido" at bounding box center [771, 263] width 69 height 23
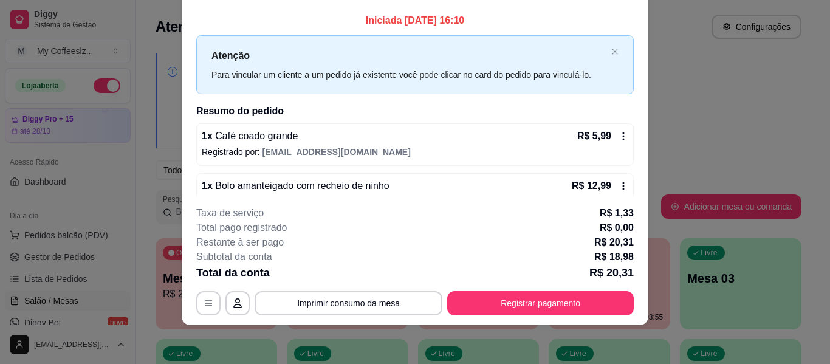
scroll to position [24, 0]
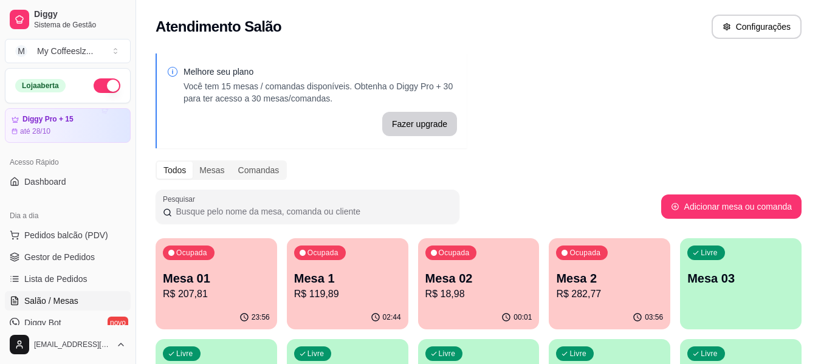
click at [750, 271] on p "Mesa 03" at bounding box center [740, 278] width 107 height 17
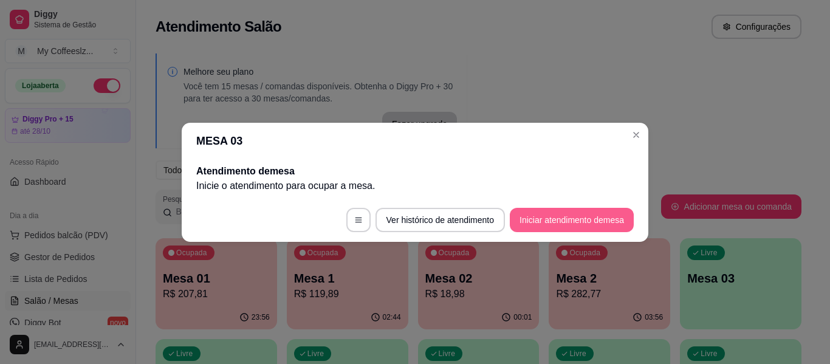
click at [539, 211] on button "Iniciar atendimento de mesa" at bounding box center [572, 220] width 124 height 24
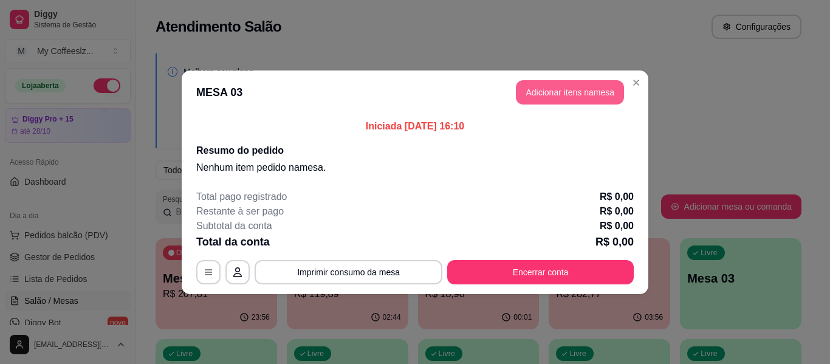
click at [541, 86] on button "Adicionar itens na mesa" at bounding box center [570, 92] width 108 height 24
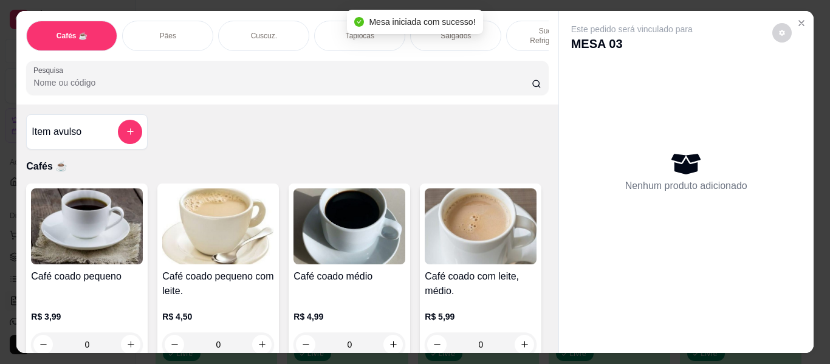
click at [507, 27] on div "Sucos e Refrigerantes" at bounding box center [551, 36] width 91 height 30
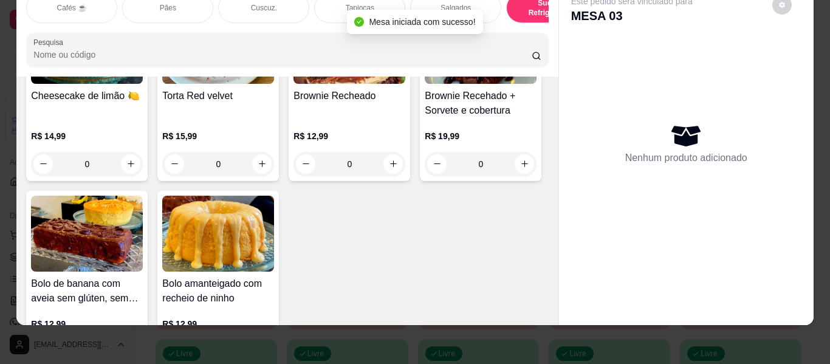
scroll to position [5781, 0]
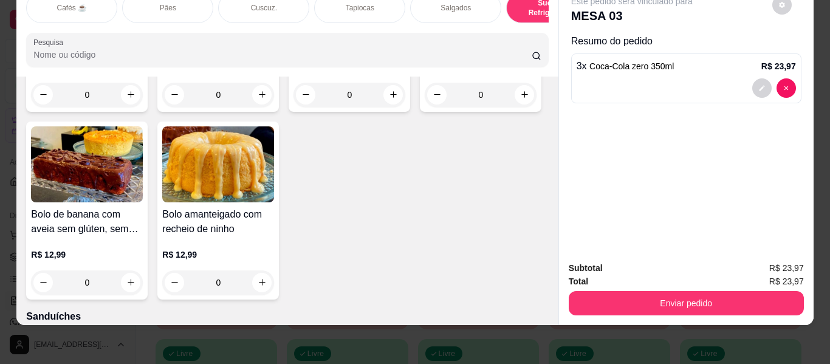
type input "0"
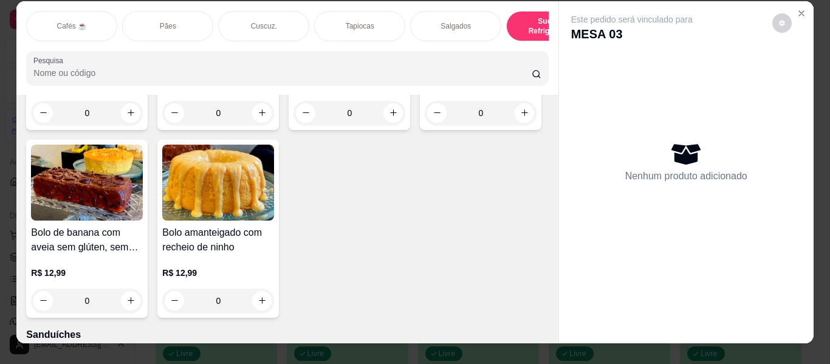
scroll to position [0, 0]
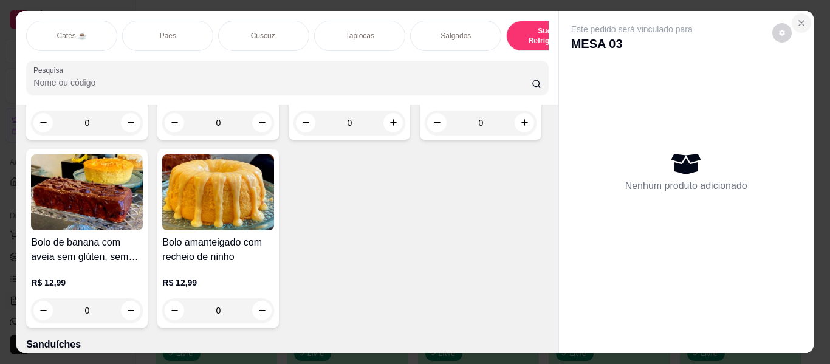
click at [800, 18] on icon "Close" at bounding box center [801, 23] width 10 height 10
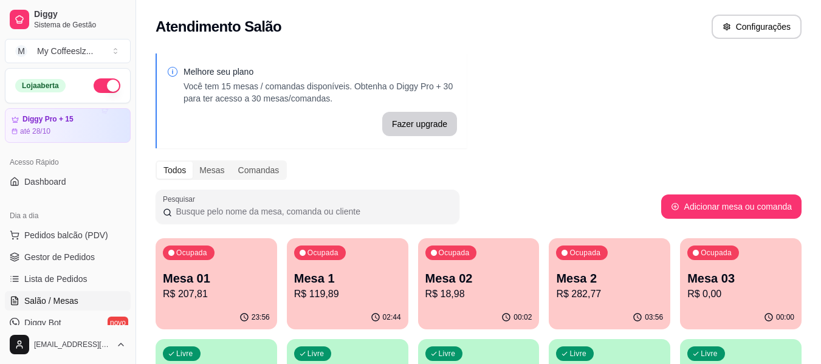
click at [744, 293] on p "R$ 0,00" at bounding box center [740, 294] width 107 height 15
click at [476, 300] on p "R$ 18,98" at bounding box center [478, 294] width 107 height 15
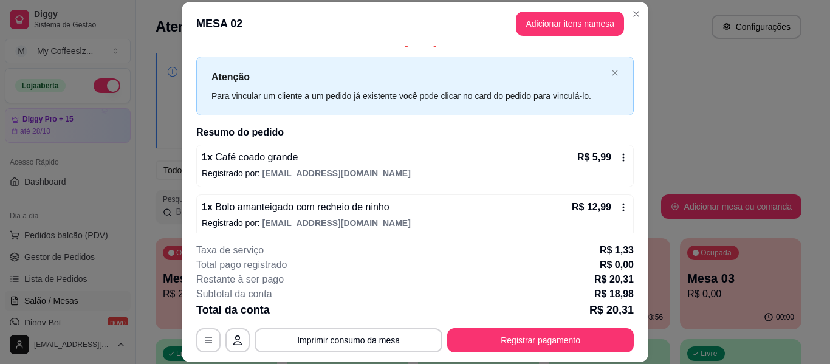
scroll to position [24, 0]
